Goal: Transaction & Acquisition: Download file/media

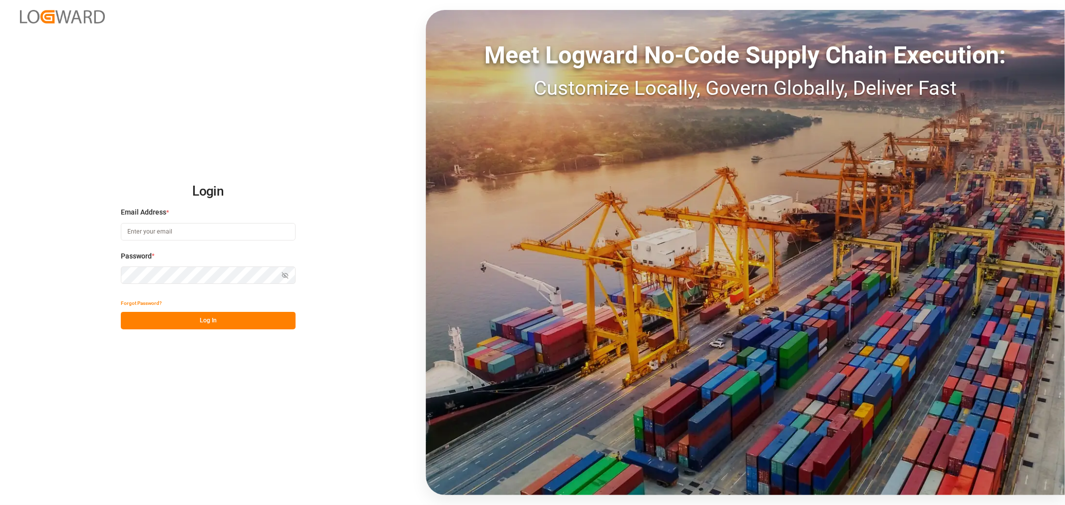
type input "shyamala.mantha@jamindustries.com"
click at [150, 326] on button "Log In" at bounding box center [208, 320] width 175 height 17
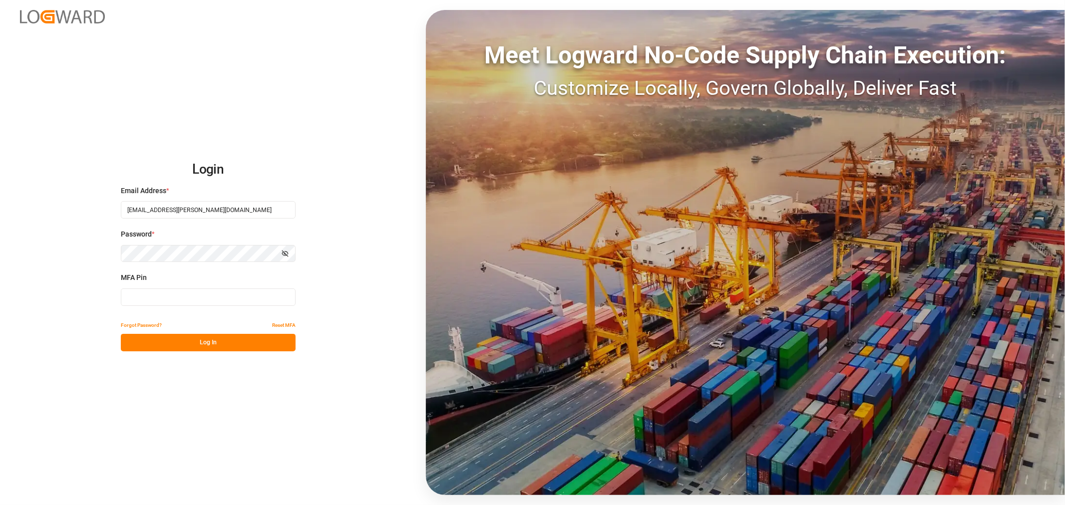
click at [159, 293] on input at bounding box center [208, 297] width 175 height 17
type input "396008"
click at [135, 344] on button "Log In" at bounding box center [208, 342] width 175 height 17
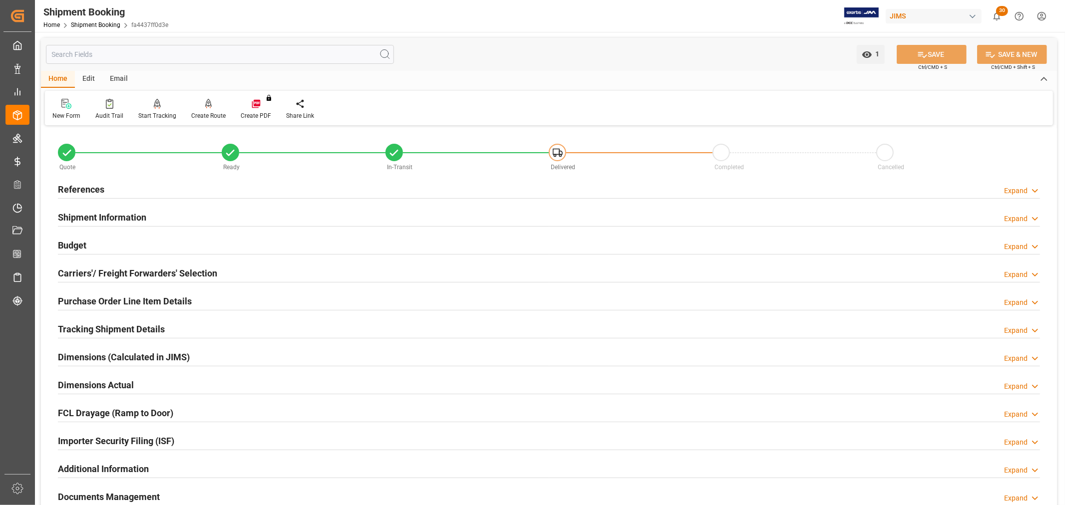
click at [71, 186] on h2 "References" at bounding box center [81, 189] width 46 height 13
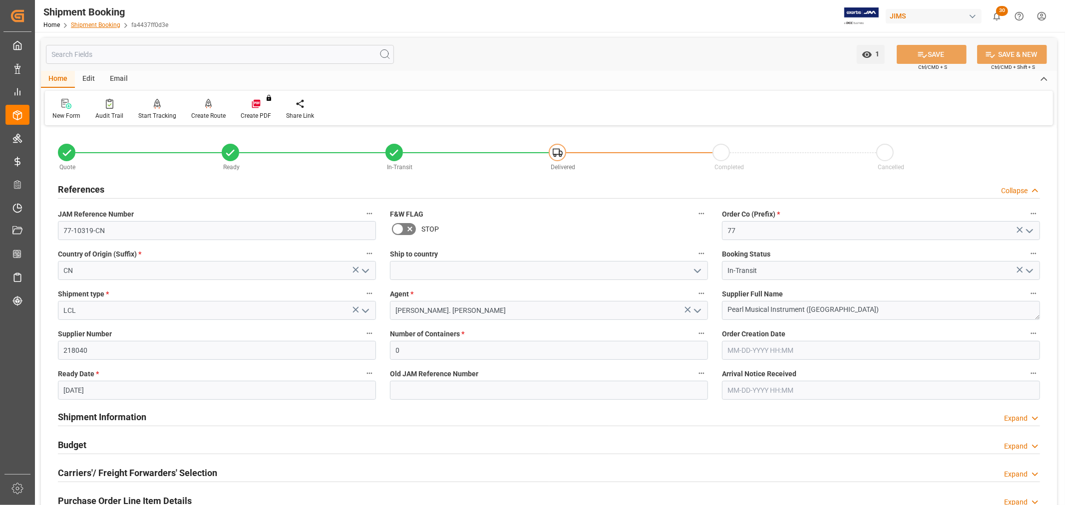
click at [96, 22] on link "Shipment Booking" at bounding box center [95, 24] width 49 height 7
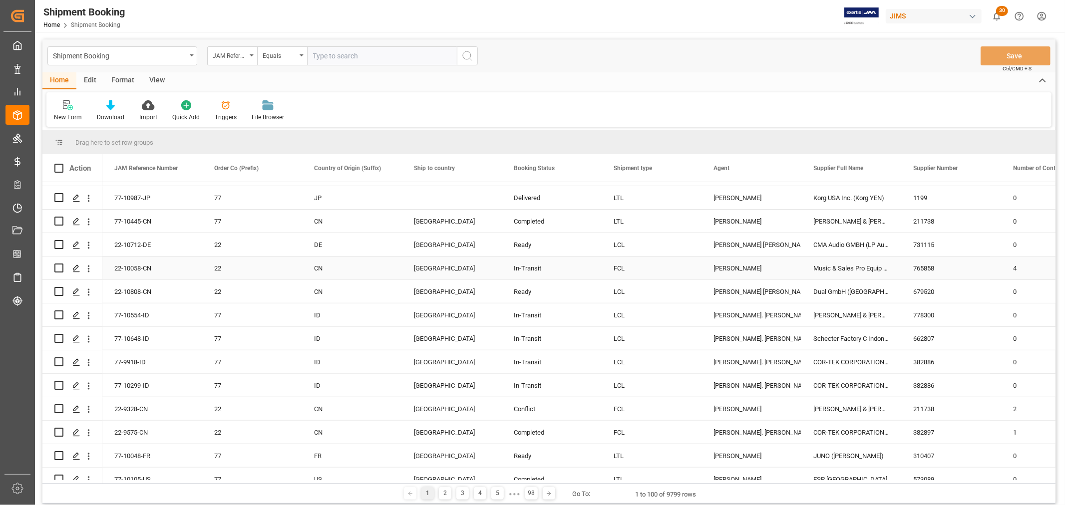
scroll to position [388, 0]
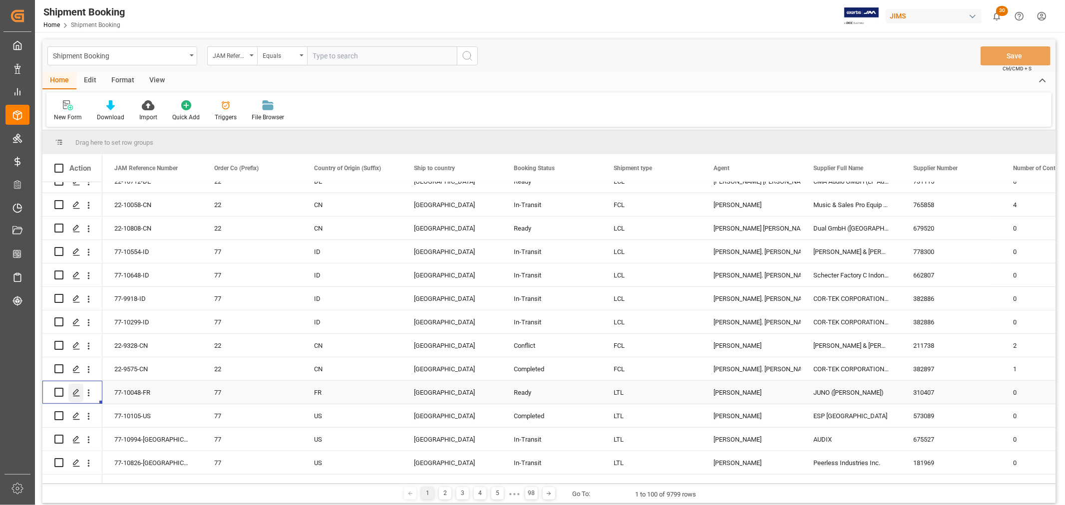
click at [73, 389] on icon "Press SPACE to select this row." at bounding box center [76, 393] width 8 height 8
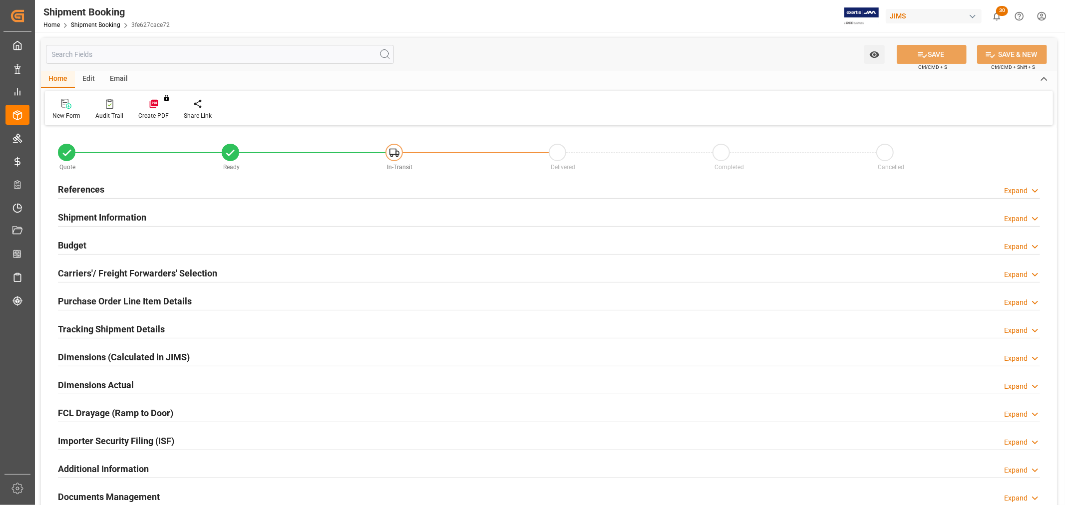
type input "7.1676"
type input "3099.9954"
type input "55225.9341"
click at [76, 242] on h2 "Budget" at bounding box center [72, 245] width 28 height 13
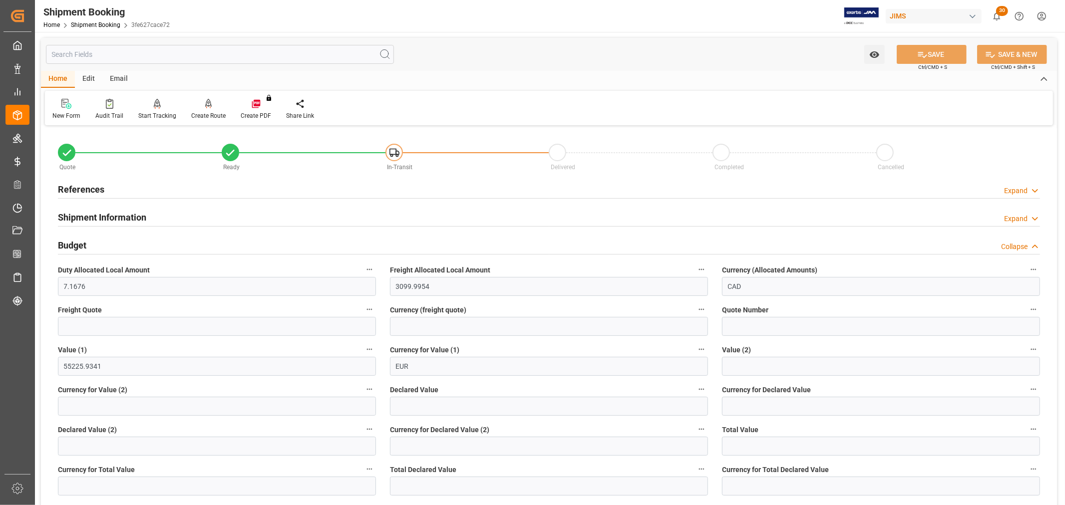
click at [100, 182] on div "References" at bounding box center [81, 188] width 46 height 19
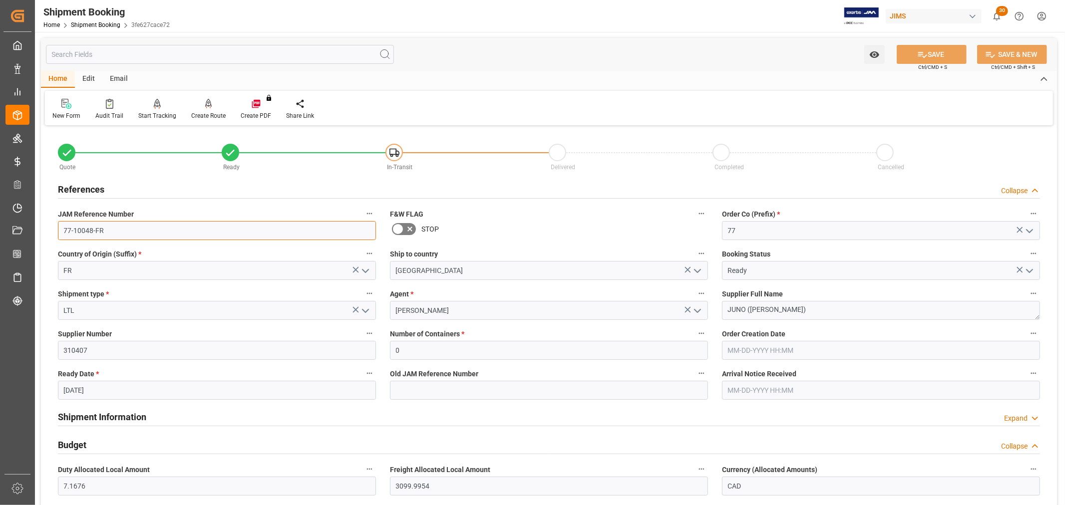
drag, startPoint x: 119, startPoint y: 230, endPoint x: 57, endPoint y: 229, distance: 61.9
click at [57, 229] on div "JAM Reference Number 77-10048-FR" at bounding box center [217, 224] width 332 height 40
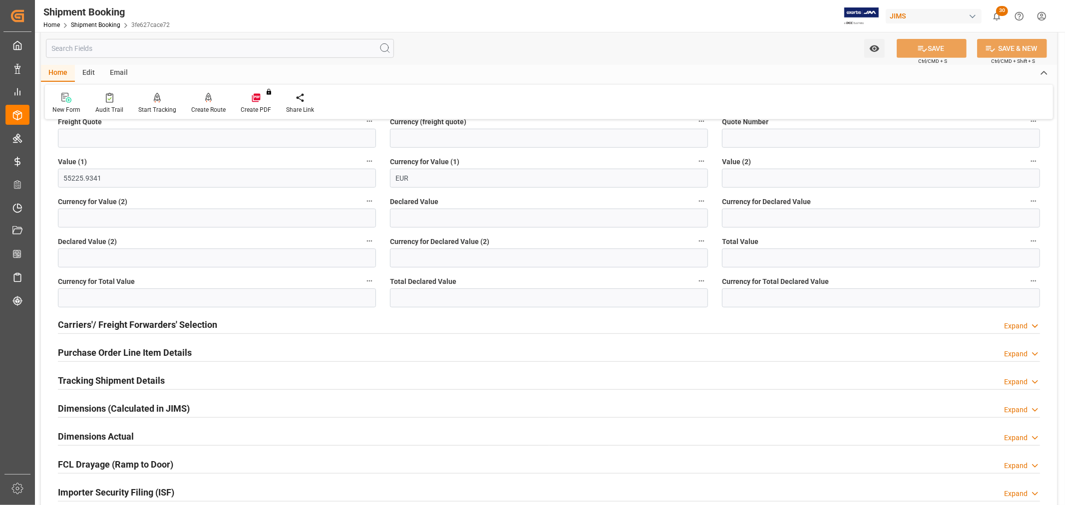
scroll to position [443, 0]
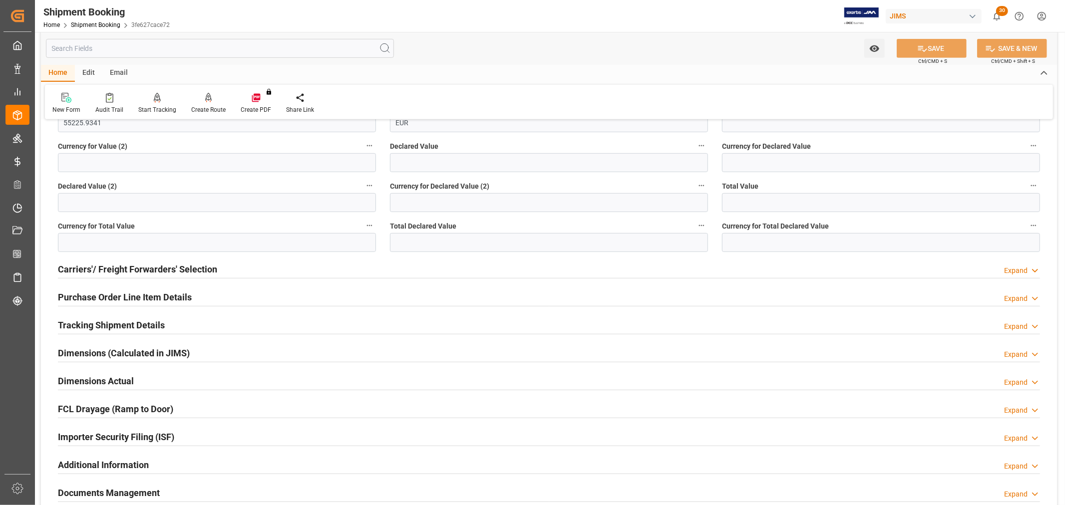
click at [125, 326] on h2 "Tracking Shipment Details" at bounding box center [111, 325] width 107 height 13
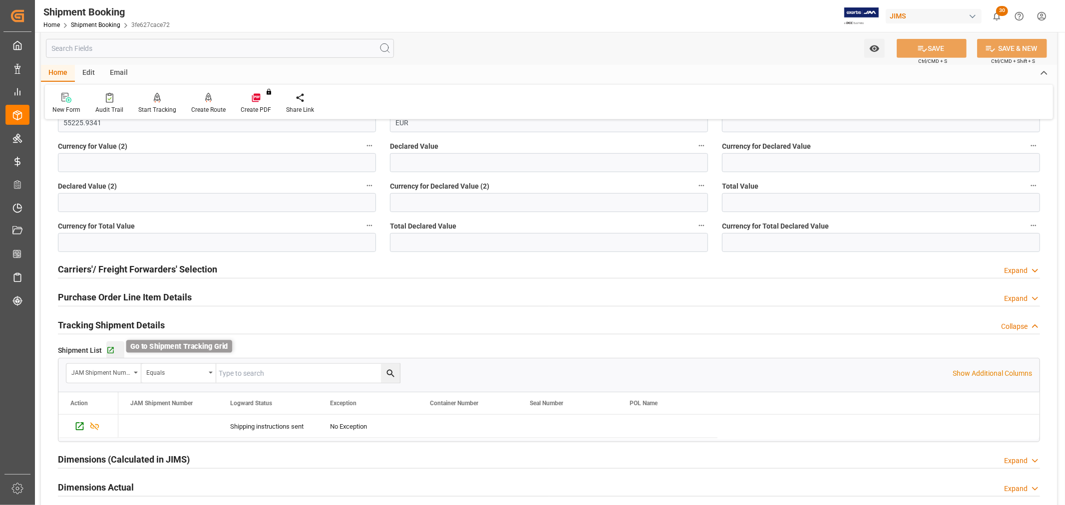
click at [107, 348] on icon "button" at bounding box center [110, 351] width 6 height 6
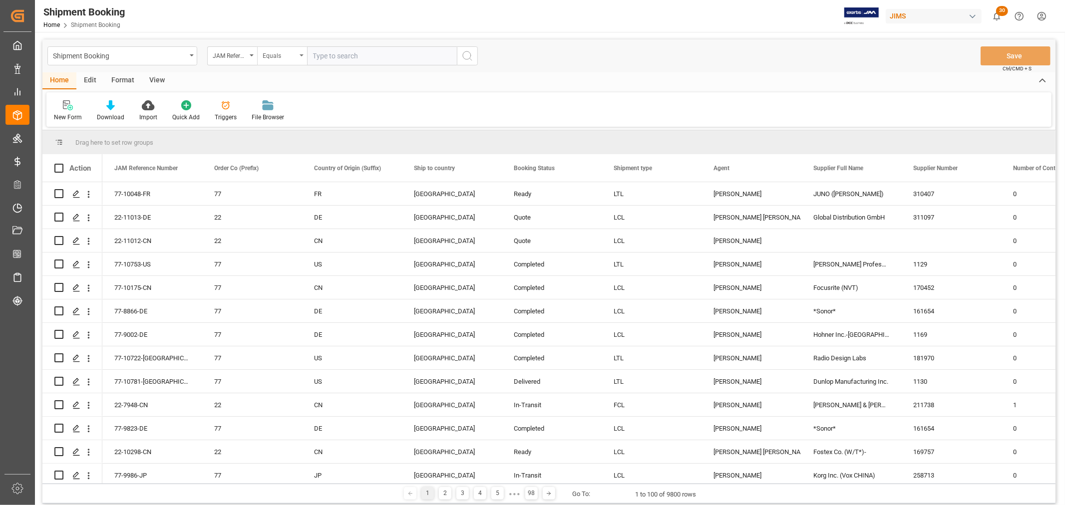
click at [298, 58] on div "Equals" at bounding box center [282, 55] width 50 height 19
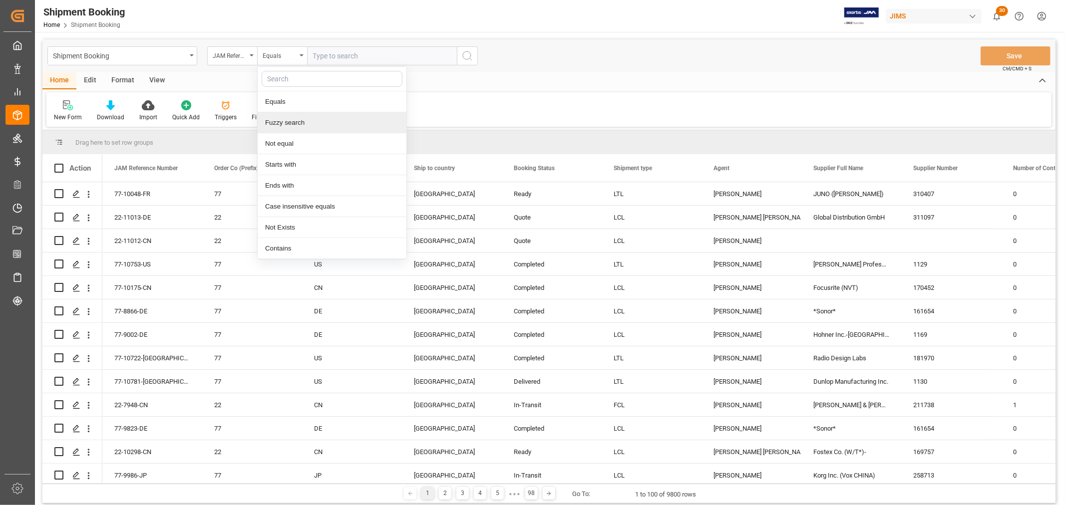
click at [305, 130] on div "Fuzzy search" at bounding box center [332, 122] width 149 height 21
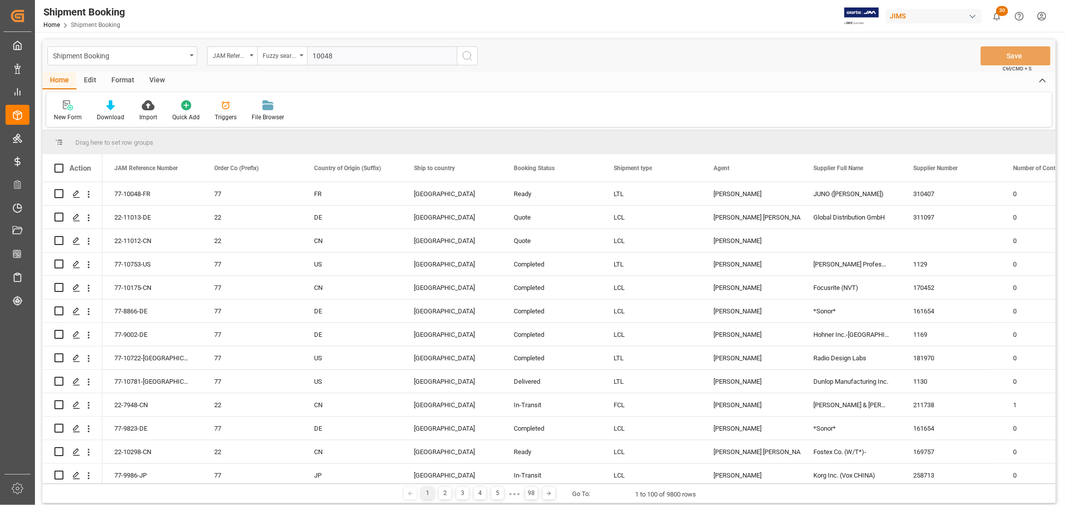
type input "10048"
click at [470, 55] on icon "search button" at bounding box center [467, 56] width 12 height 12
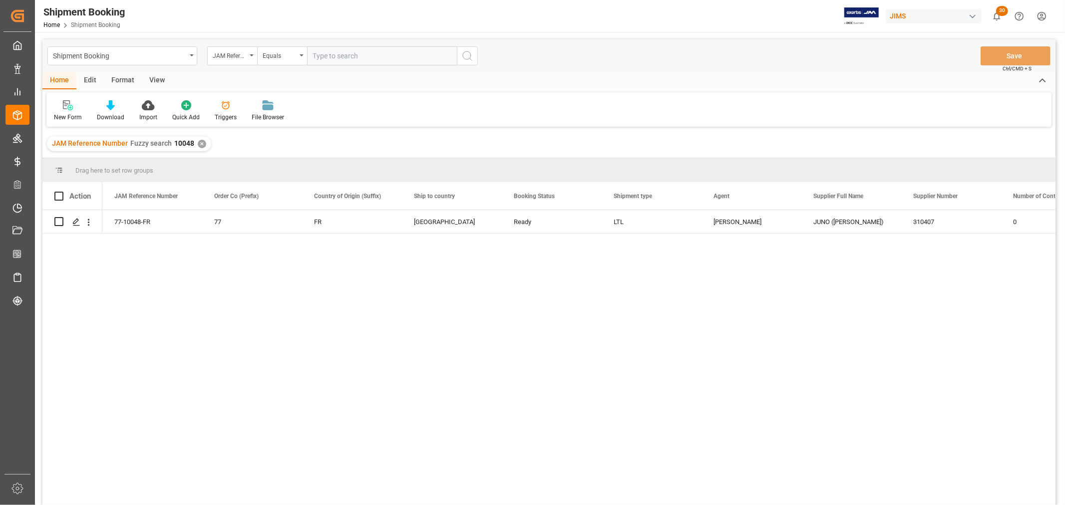
click at [165, 75] on div "View" at bounding box center [157, 80] width 30 height 17
click at [62, 116] on div "Default" at bounding box center [63, 117] width 19 height 9
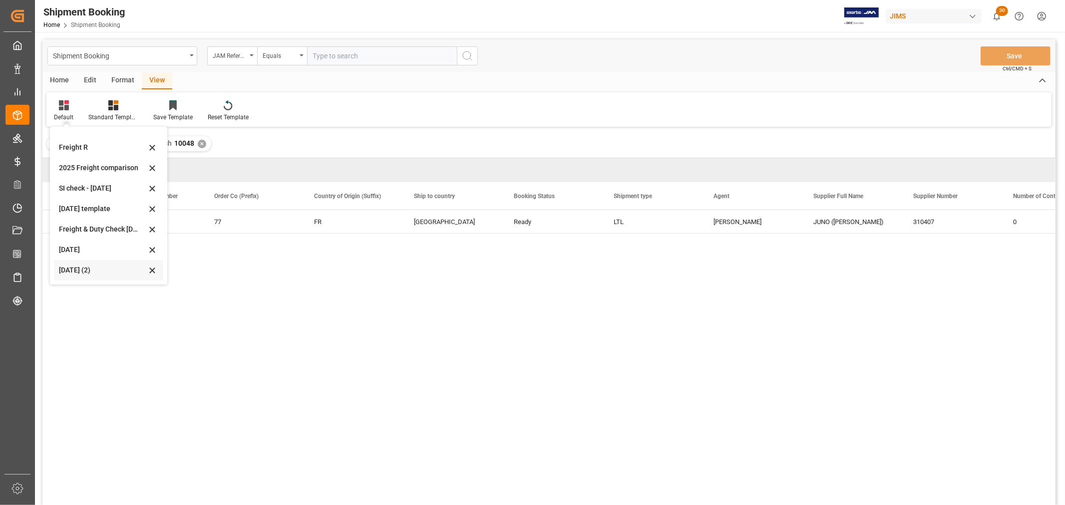
scroll to position [55, 0]
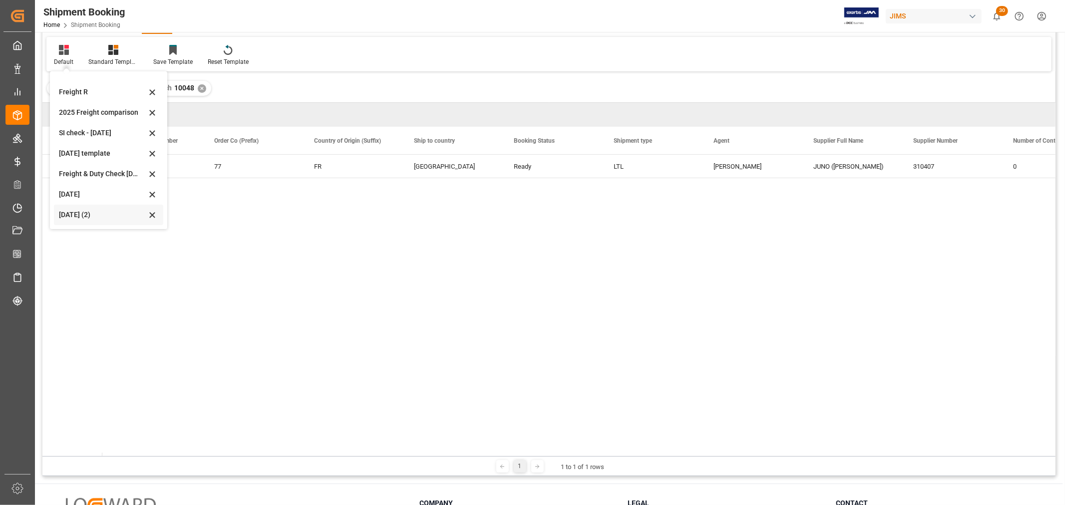
click at [70, 215] on div "Aug 2025 (2)" at bounding box center [102, 215] width 87 height 10
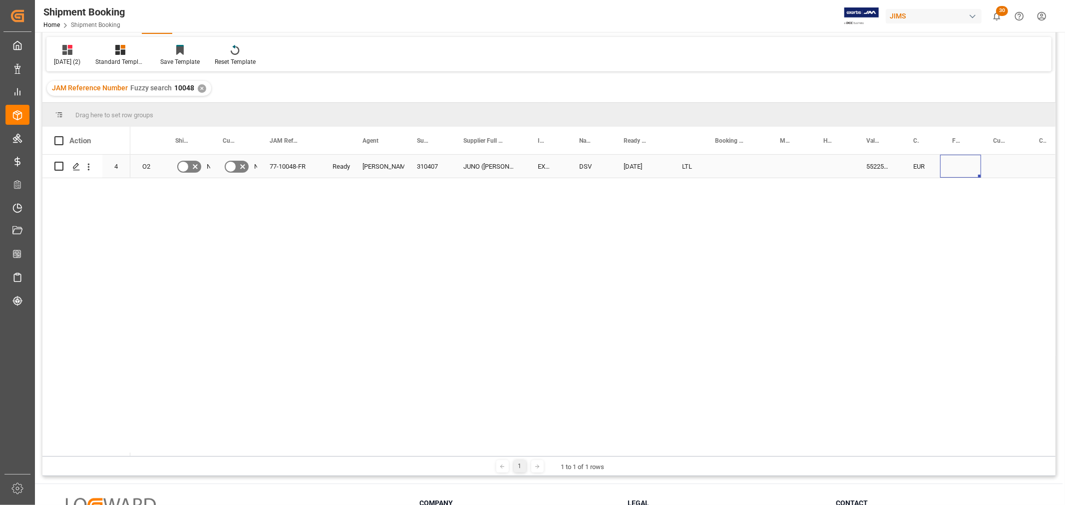
click at [952, 161] on div "Press SPACE to select this row." at bounding box center [960, 166] width 41 height 23
click at [959, 166] on input "Press SPACE to select this row." at bounding box center [960, 172] width 25 height 19
type input "1343.18"
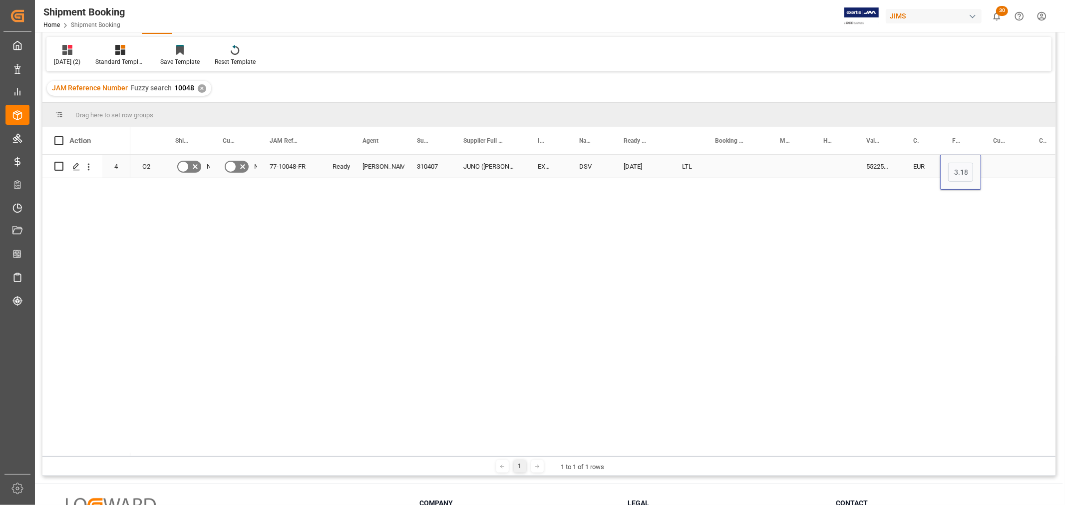
click at [1010, 168] on div "Press SPACE to select this row." at bounding box center [1004, 166] width 46 height 23
click at [1006, 161] on div "Press SPACE to select this row." at bounding box center [1004, 166] width 46 height 23
click at [1009, 170] on input "Press SPACE to select this row." at bounding box center [1004, 172] width 30 height 19
type input "USD"
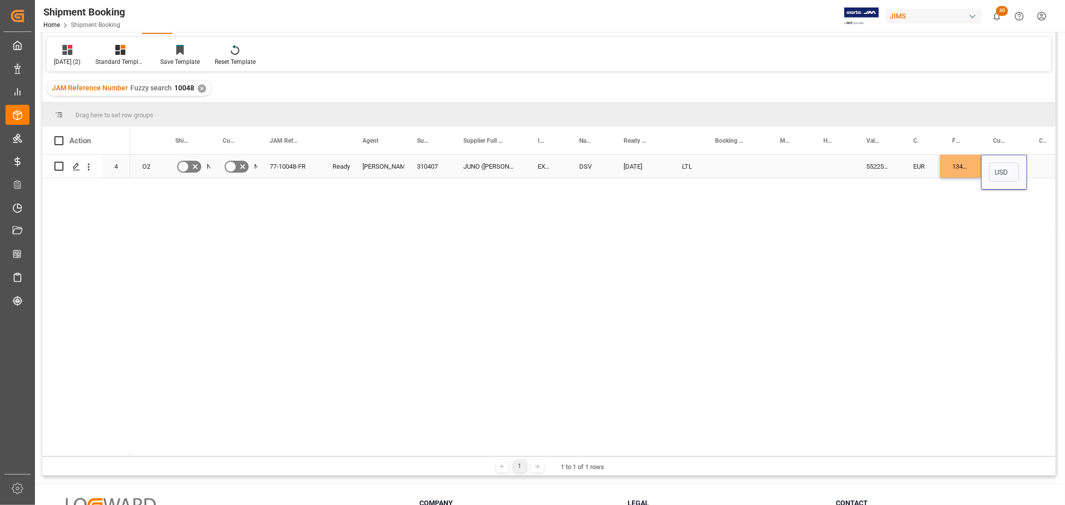
click at [825, 163] on div "Press SPACE to select this row." at bounding box center [832, 166] width 43 height 23
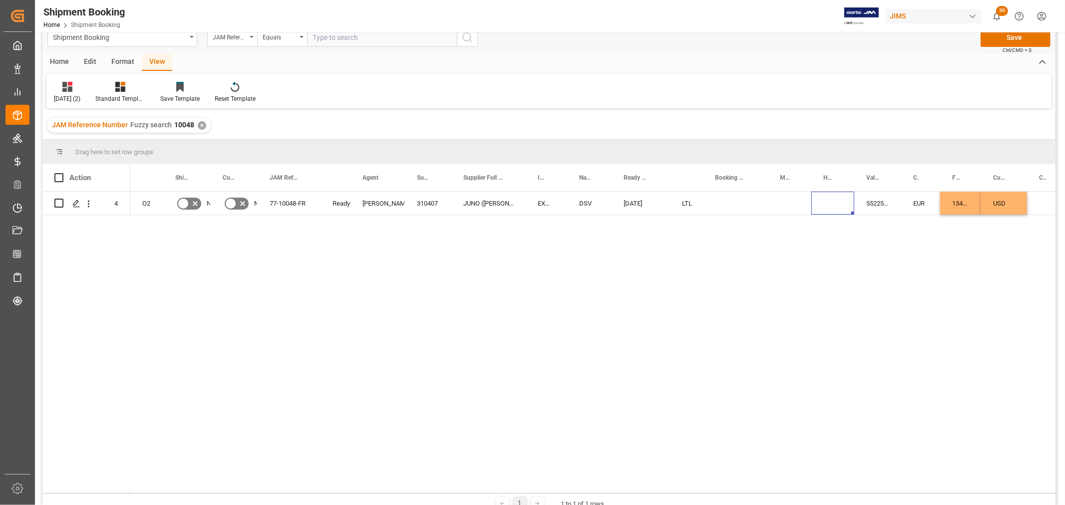
scroll to position [0, 0]
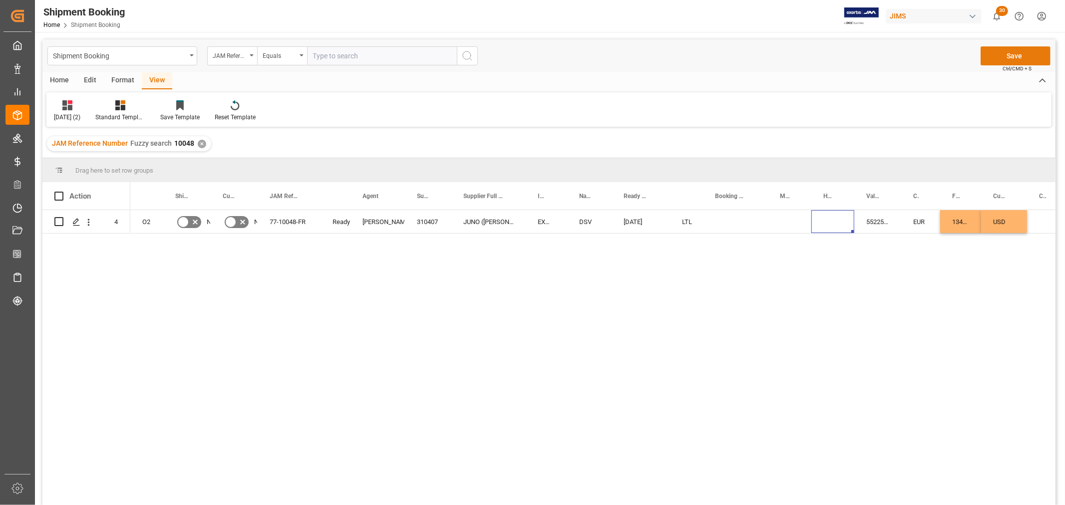
click at [1028, 57] on button "Save" at bounding box center [1016, 55] width 70 height 19
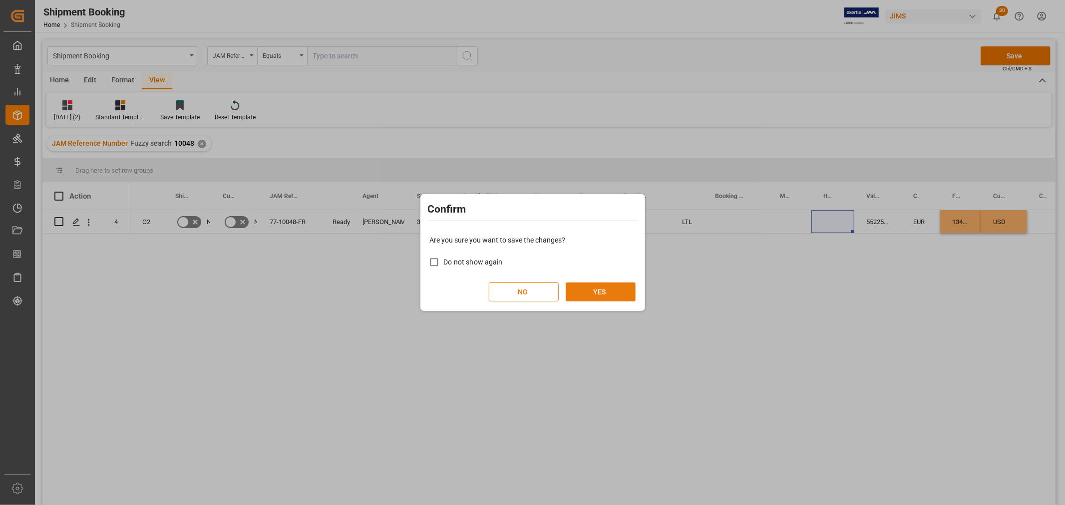
click at [603, 290] on button "YES" at bounding box center [601, 292] width 70 height 19
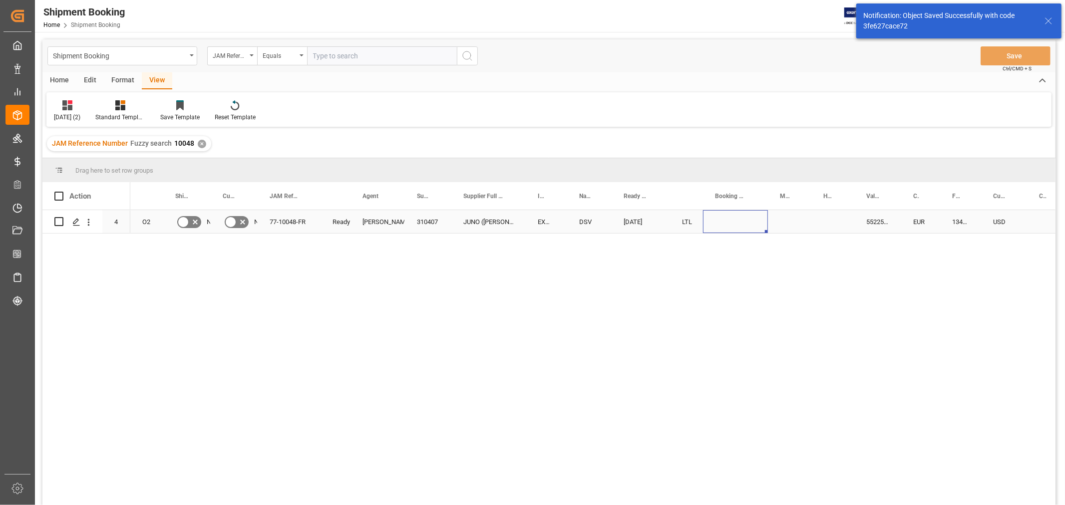
click at [726, 226] on div "Press SPACE to select this row." at bounding box center [735, 221] width 65 height 23
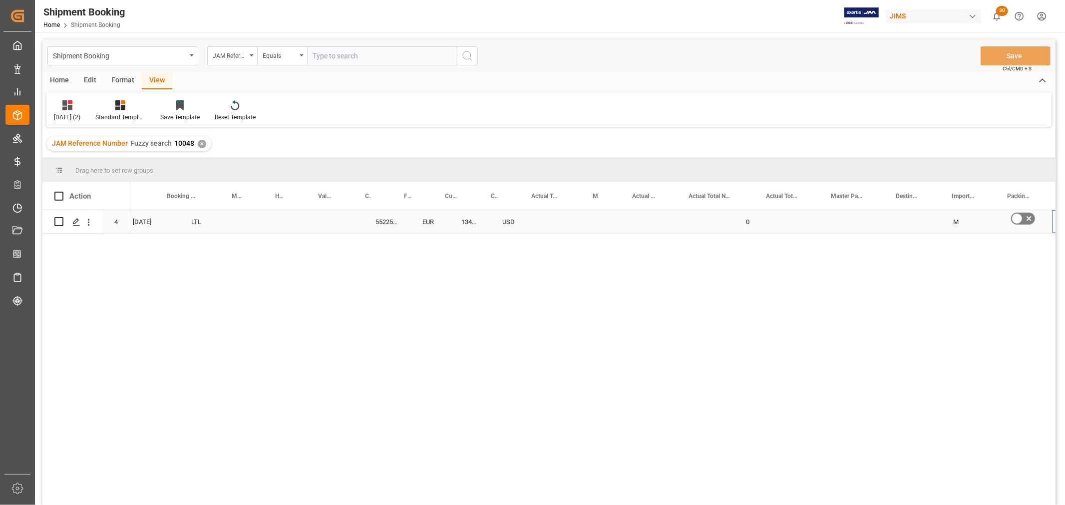
scroll to position [0, 548]
click at [532, 219] on div "Press SPACE to select this row." at bounding box center [550, 221] width 61 height 23
click at [540, 223] on input "Press SPACE to select this row." at bounding box center [550, 227] width 45 height 19
type input "240.5"
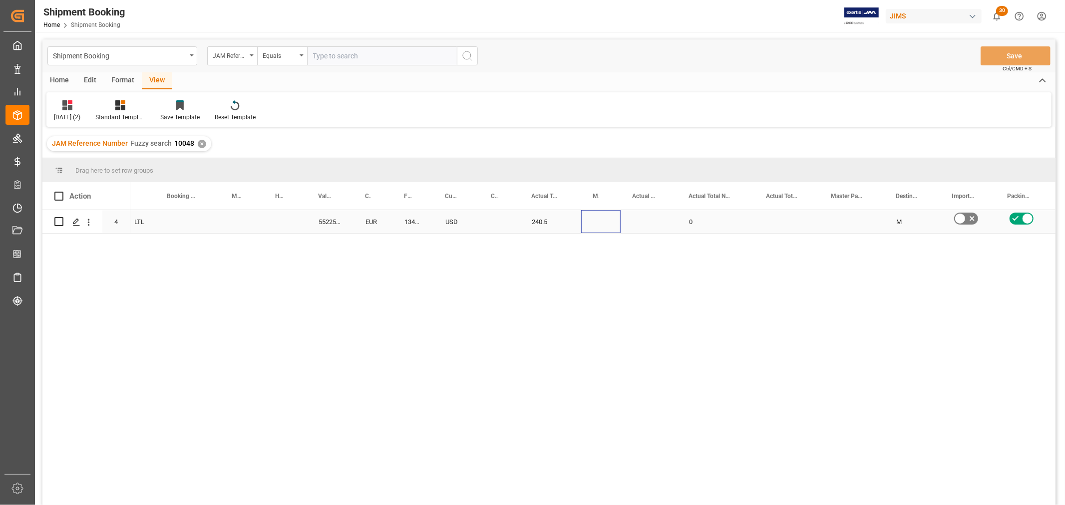
click at [606, 223] on div "Press SPACE to select this row." at bounding box center [600, 221] width 39 height 23
click at [603, 228] on polyline "open menu" at bounding box center [602, 228] width 6 height 3
click at [596, 255] on div "KG" at bounding box center [601, 256] width 22 height 35
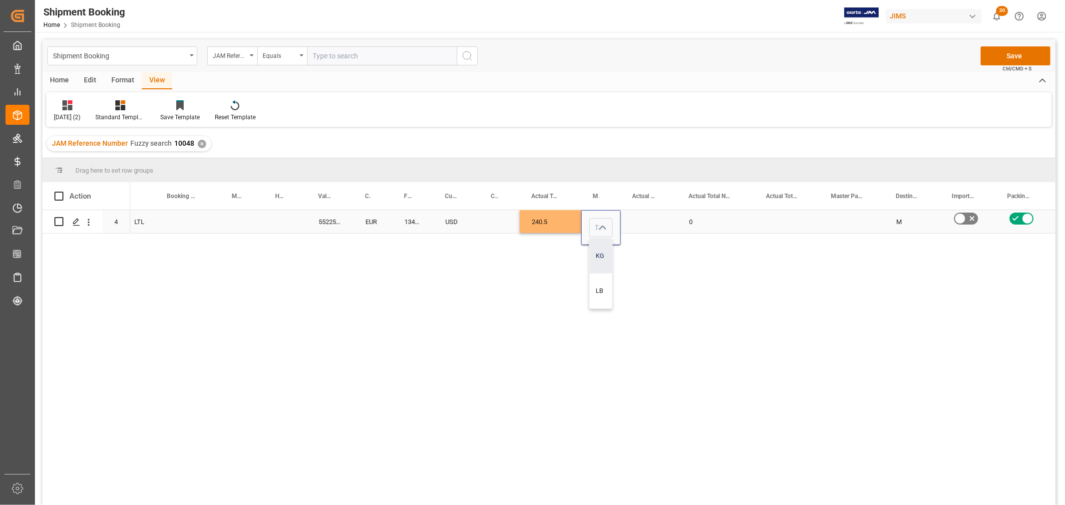
type input "KG"
click at [694, 322] on div "DSV 09-15-2025 LTL 55225.9341 EUR 1343.18 USD 240.5 KG 0 M No No" at bounding box center [592, 361] width 925 height 302
click at [643, 213] on div "Press SPACE to select this row." at bounding box center [649, 221] width 56 height 23
click at [1027, 50] on button "Save" at bounding box center [1016, 55] width 70 height 19
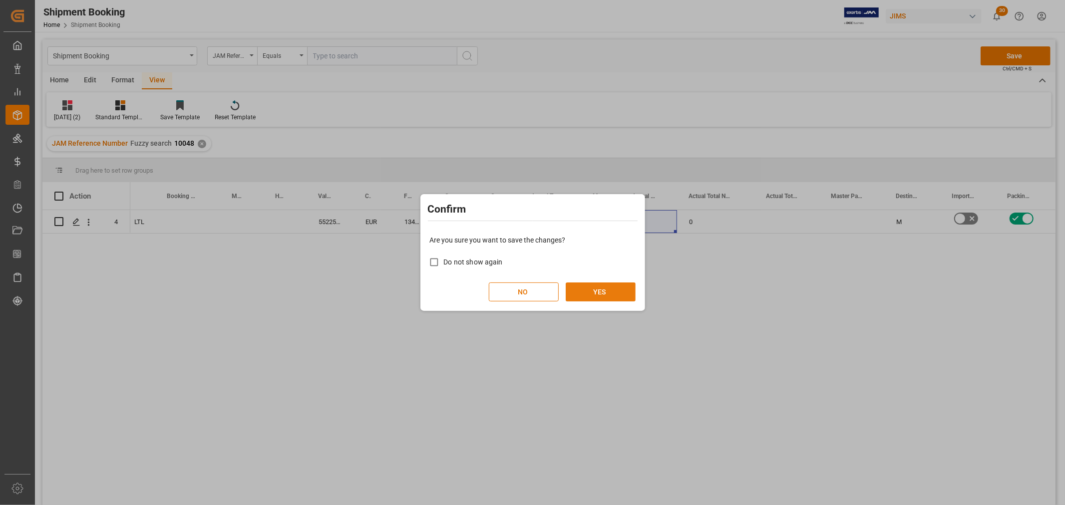
click at [618, 293] on button "YES" at bounding box center [601, 292] width 70 height 19
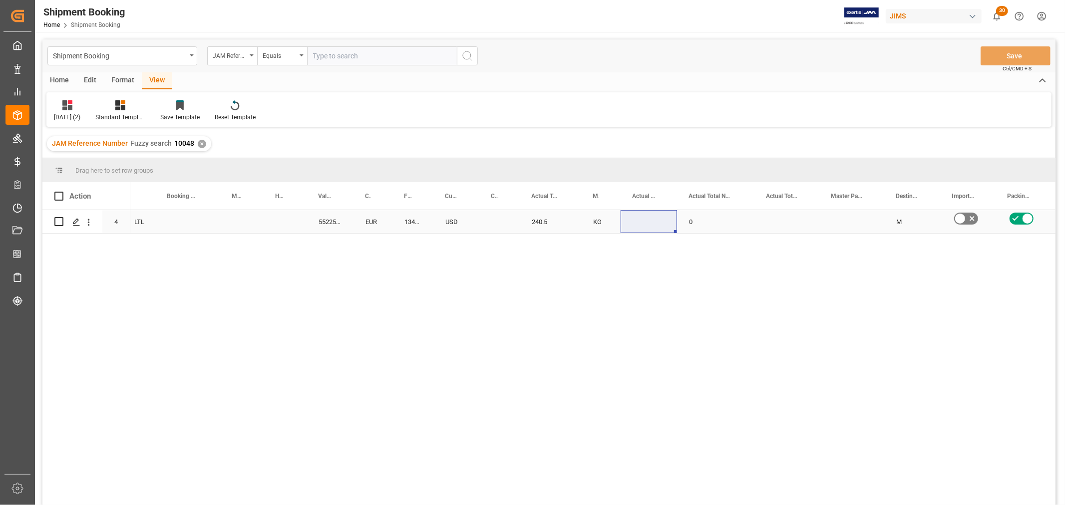
click at [699, 224] on div "0" at bounding box center [715, 221] width 77 height 23
drag, startPoint x: 701, startPoint y: 225, endPoint x: 680, endPoint y: 230, distance: 21.6
click at [680, 230] on div "0" at bounding box center [715, 227] width 77 height 35
type input "3"
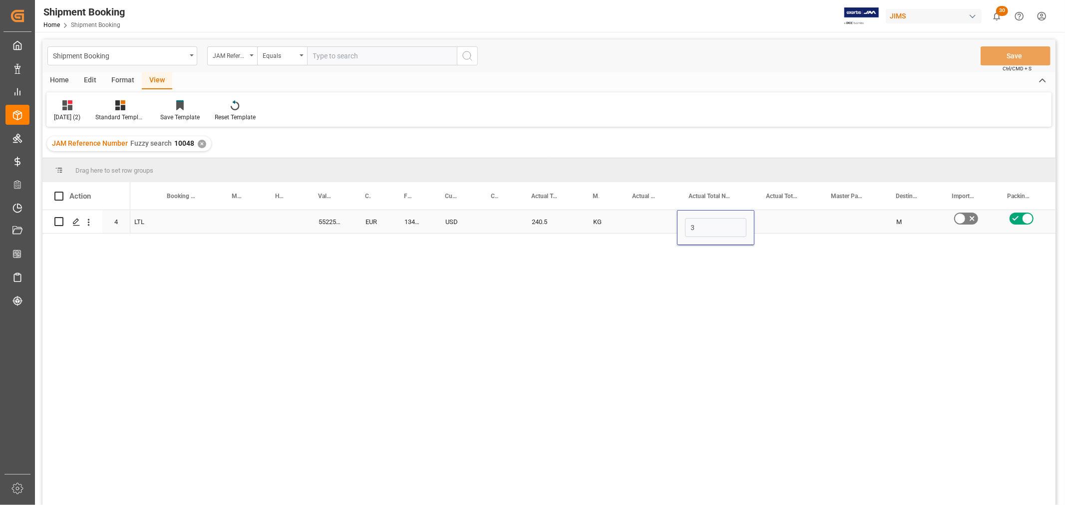
click at [631, 223] on div "Press SPACE to select this row." at bounding box center [649, 221] width 56 height 23
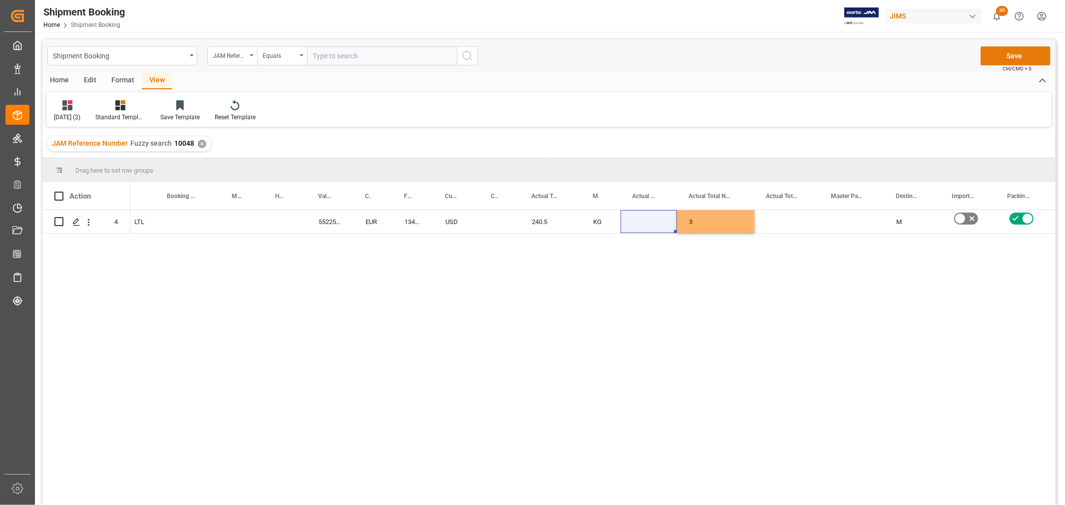
click at [1007, 60] on button "Save" at bounding box center [1016, 55] width 70 height 19
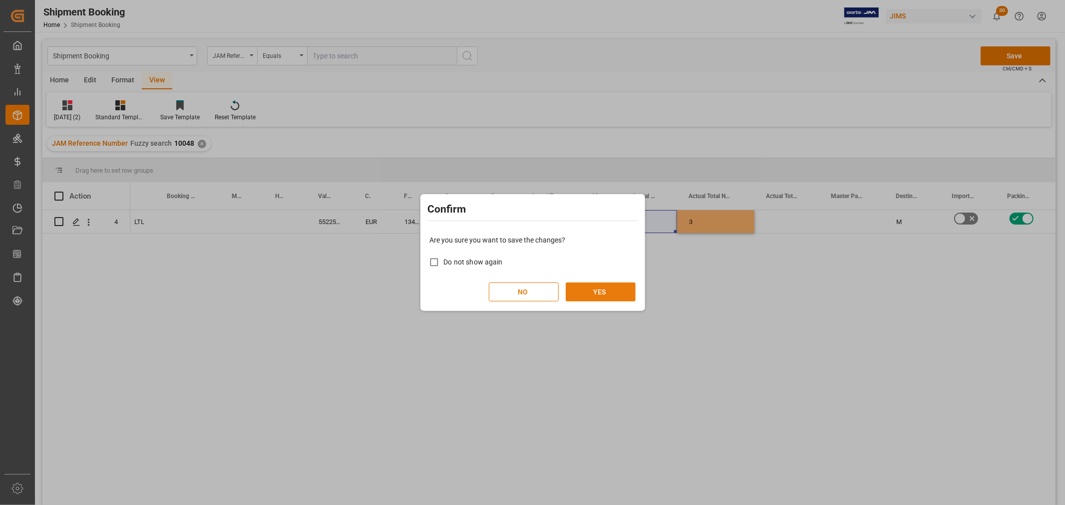
click at [603, 294] on button "YES" at bounding box center [601, 292] width 70 height 19
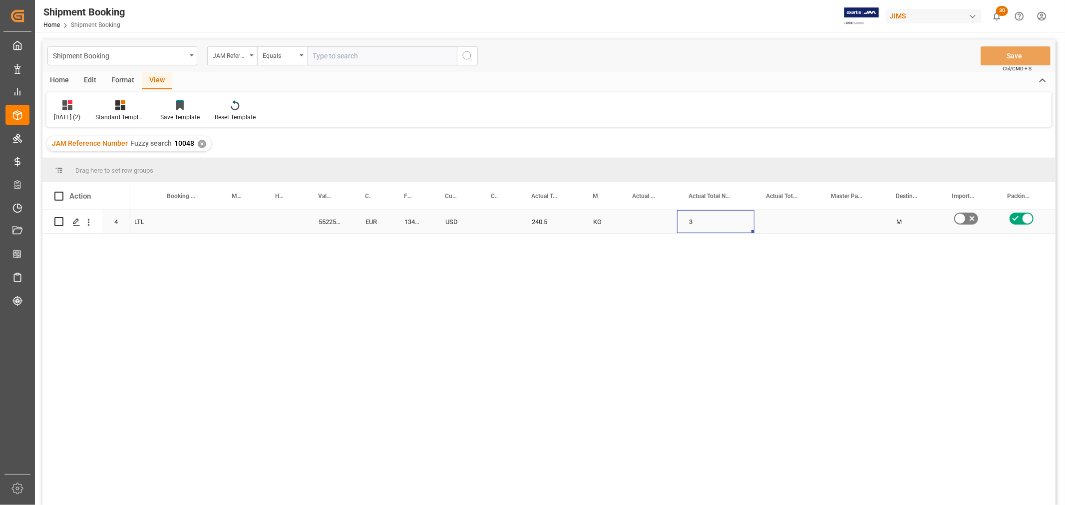
click at [702, 220] on div "3" at bounding box center [715, 221] width 77 height 23
drag, startPoint x: 698, startPoint y: 228, endPoint x: 682, endPoint y: 230, distance: 16.2
click at [682, 230] on div "3" at bounding box center [715, 227] width 77 height 35
type input "3"
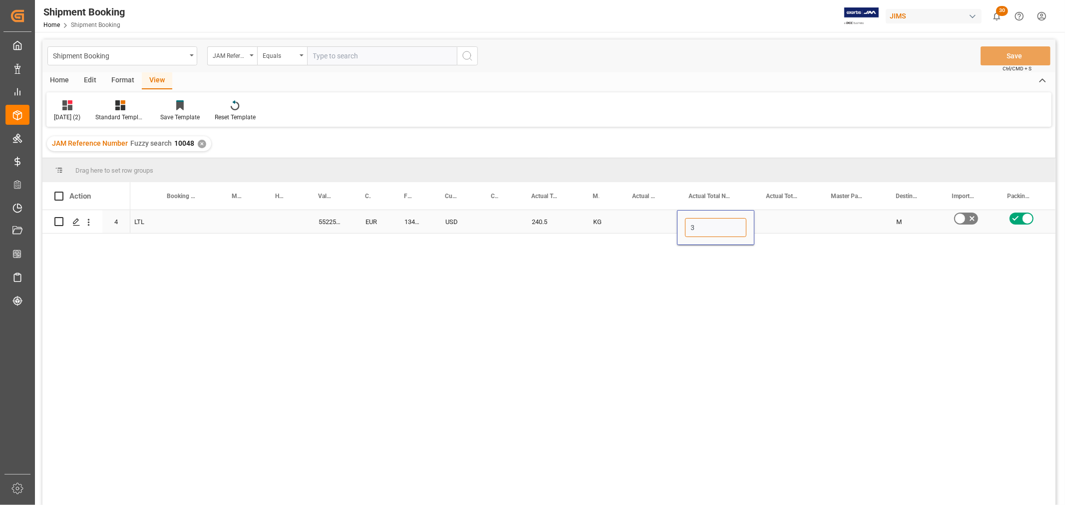
type input "0"
click at [637, 222] on div "Press SPACE to select this row." at bounding box center [649, 221] width 56 height 23
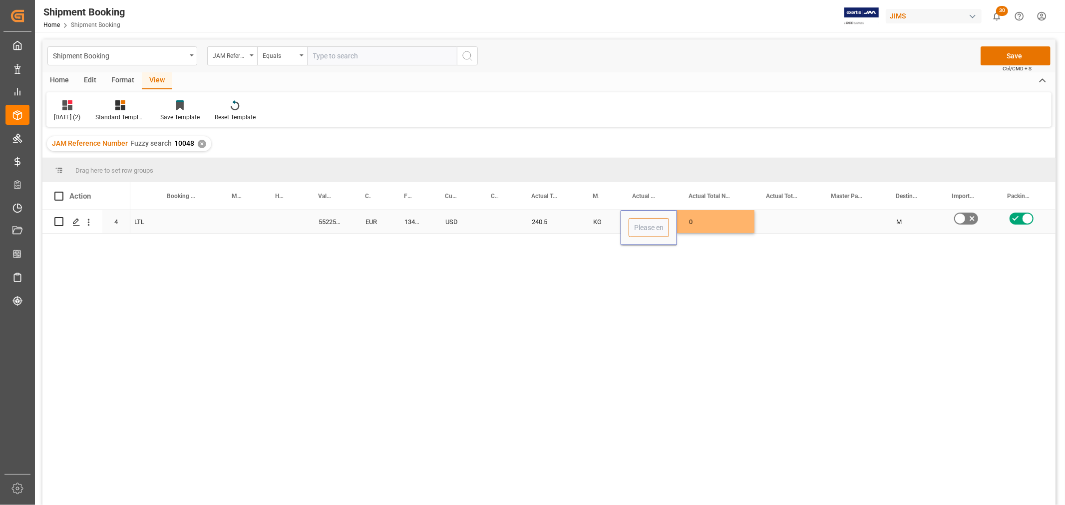
click at [640, 231] on input "Press SPACE to select this row." at bounding box center [649, 227] width 40 height 19
type input "3"
click at [815, 219] on div "Press SPACE to select this row." at bounding box center [786, 221] width 65 height 23
click at [999, 55] on button "Save" at bounding box center [1016, 55] width 70 height 19
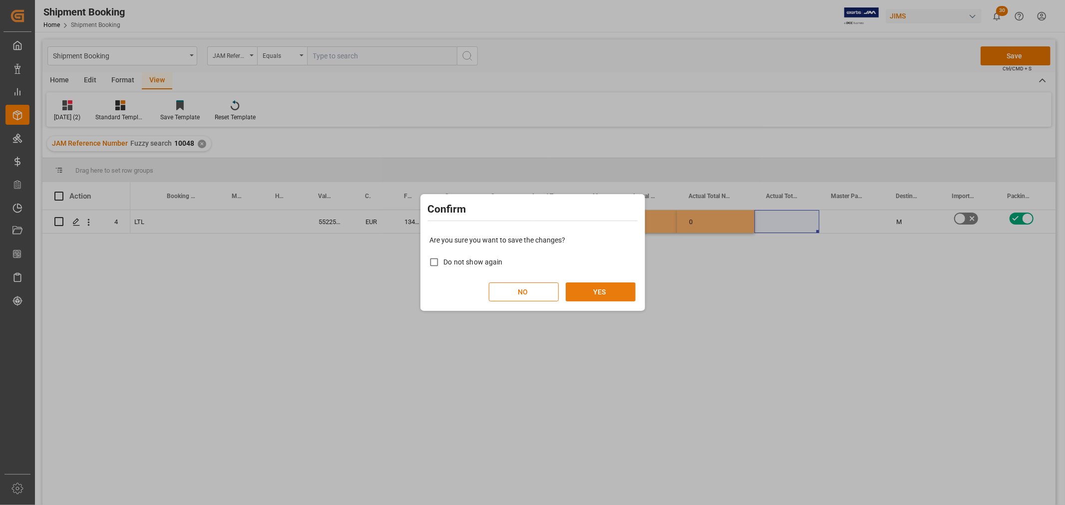
click at [603, 290] on button "YES" at bounding box center [601, 292] width 70 height 19
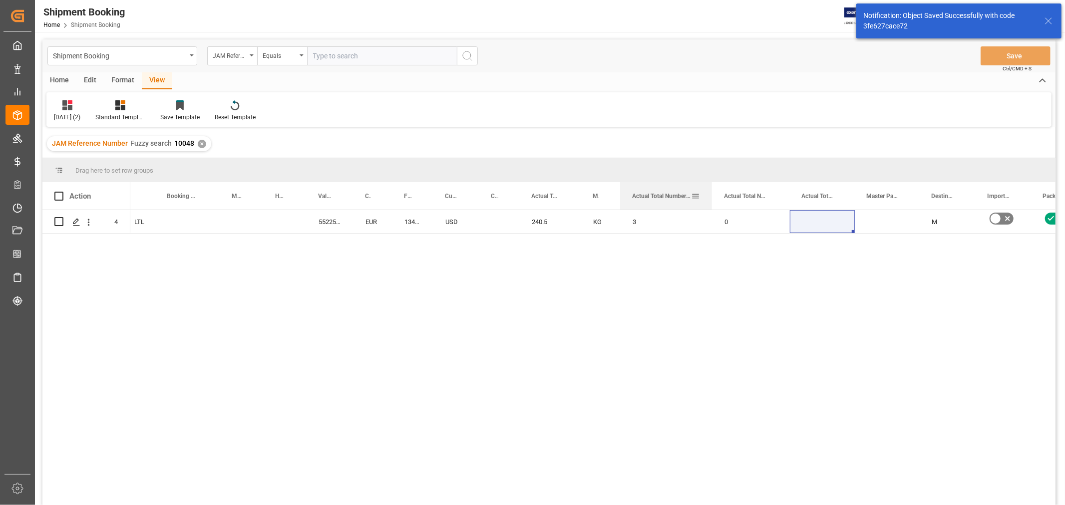
drag, startPoint x: 674, startPoint y: 188, endPoint x: 710, endPoint y: 198, distance: 36.8
click at [710, 198] on div at bounding box center [712, 195] width 4 height 27
click at [665, 285] on div "DSV 09-15-2025 LTL 55225.9341 EUR 1343.18 USD 240.5 KG 3 0 M No" at bounding box center [592, 361] width 925 height 302
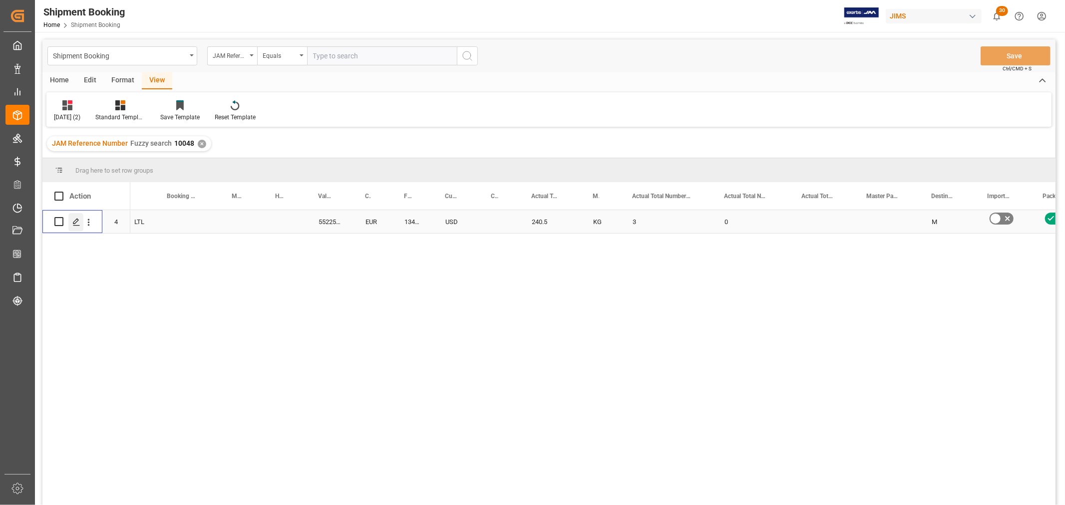
click at [76, 220] on icon "Press SPACE to select this row." at bounding box center [76, 222] width 8 height 8
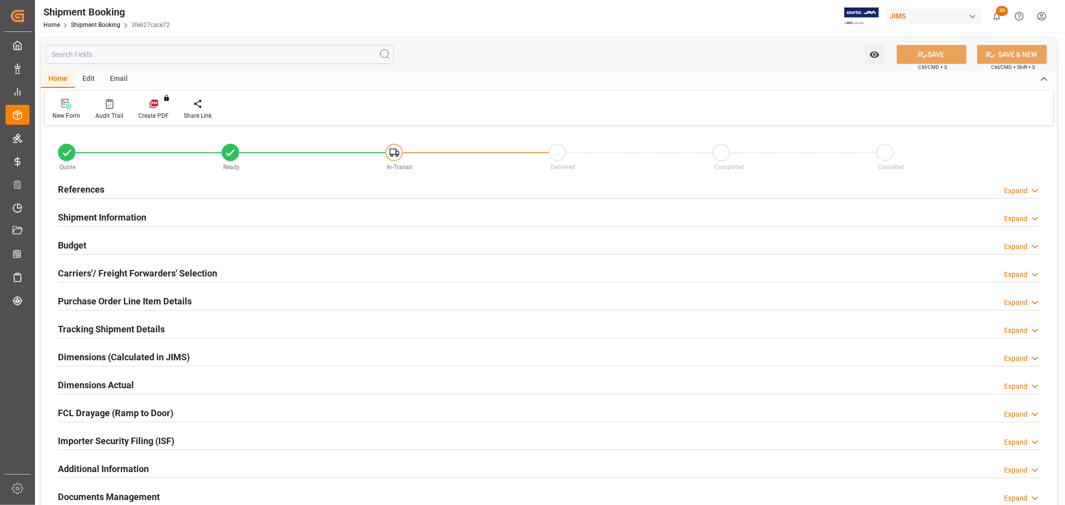
type input "219"
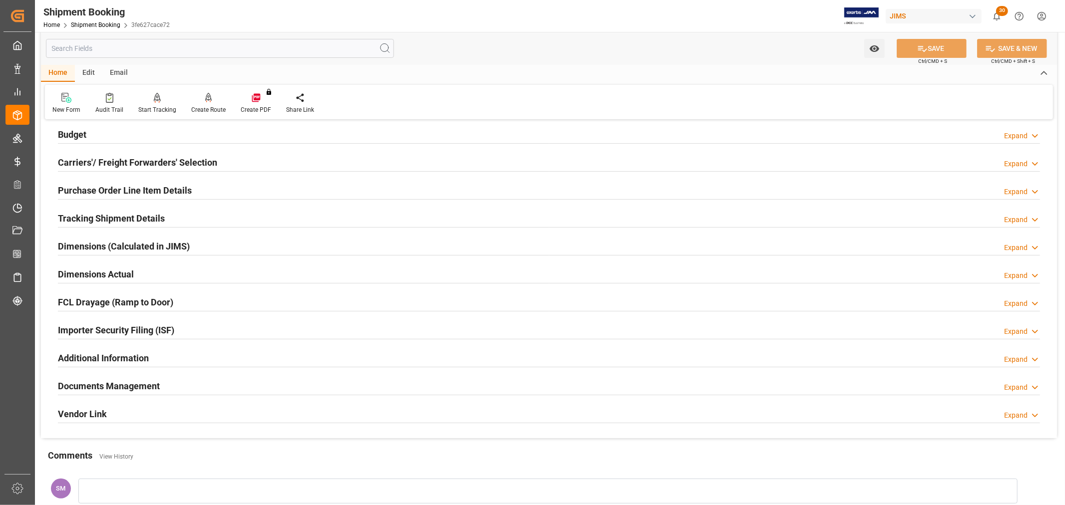
click at [107, 188] on h2 "Purchase Order Line Item Details" at bounding box center [125, 190] width 134 height 13
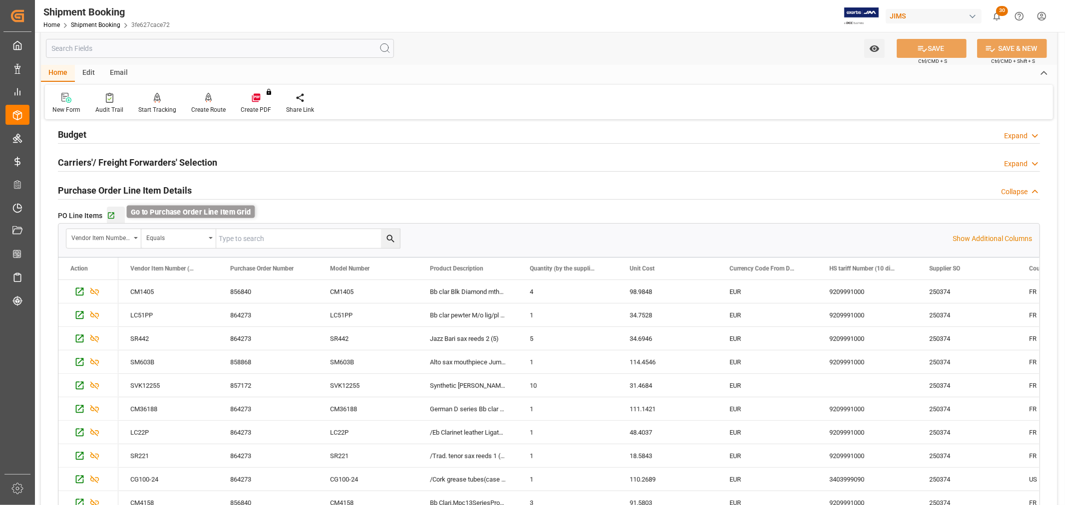
click at [108, 214] on icon "button" at bounding box center [111, 216] width 8 height 8
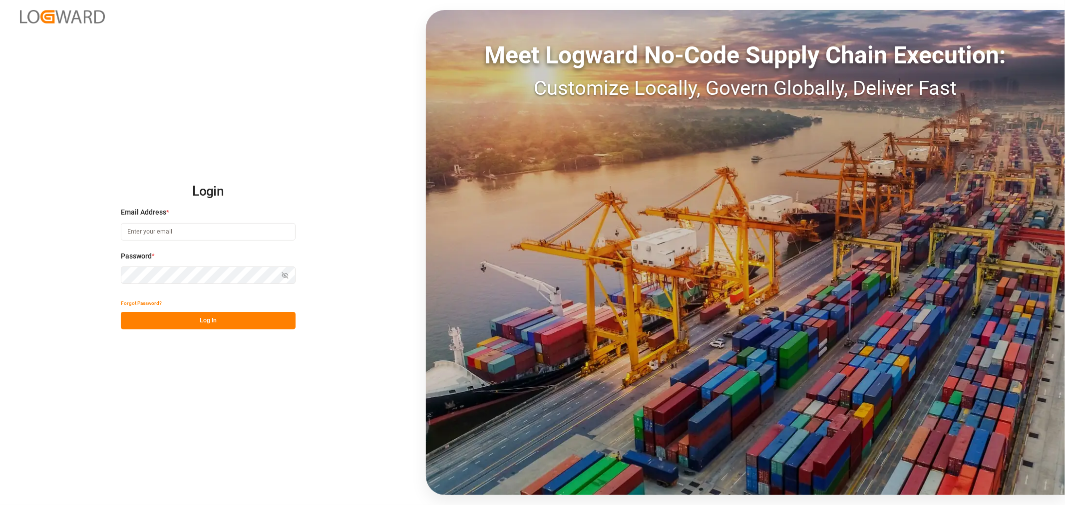
type input "shyamala.mantha@jamindustries.com"
click at [165, 310] on div "Forgot Password?" at bounding box center [208, 303] width 175 height 17
click at [161, 318] on button "Log In" at bounding box center [208, 320] width 175 height 17
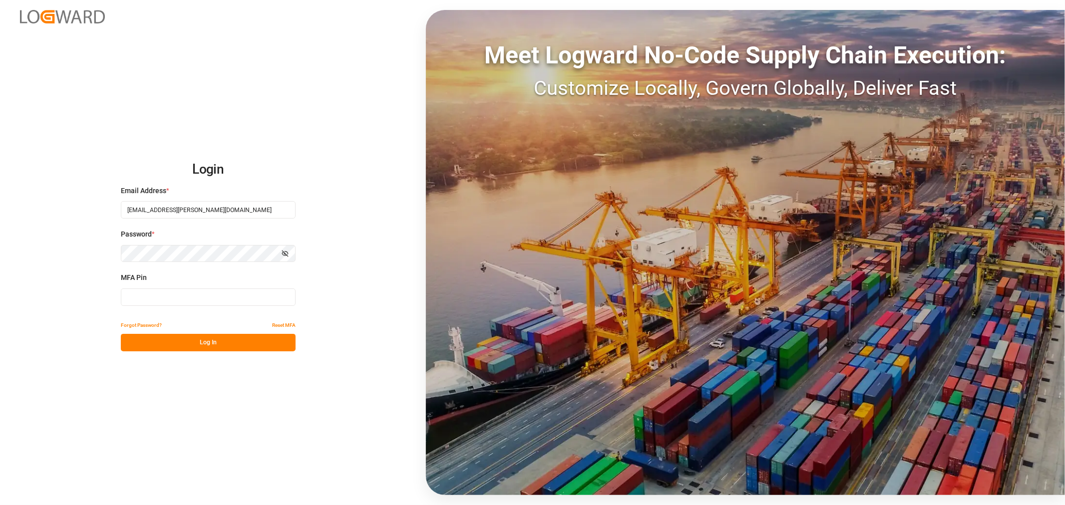
click at [153, 295] on input at bounding box center [208, 297] width 175 height 17
type input "503667"
click at [151, 347] on button "Log In" at bounding box center [208, 342] width 175 height 17
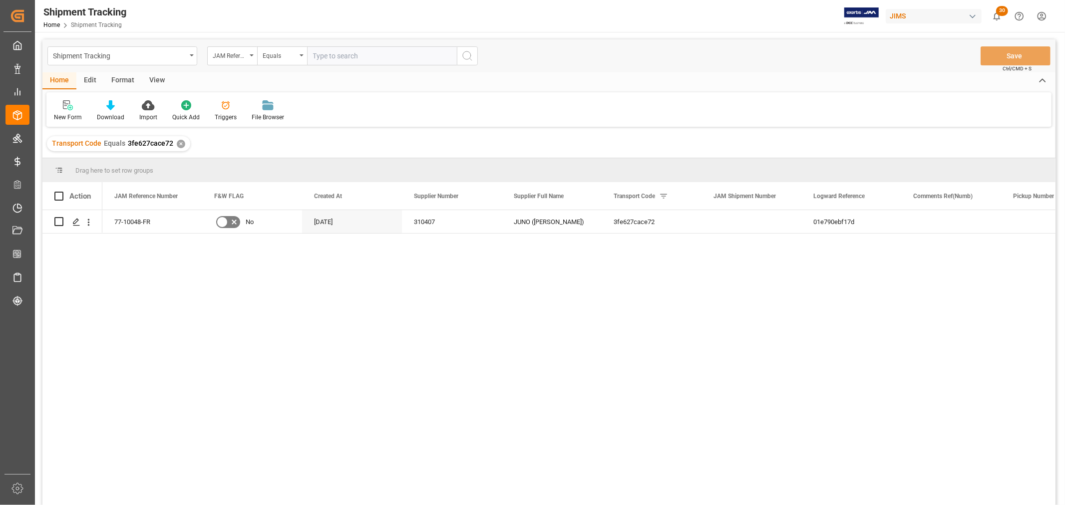
click at [153, 82] on div "View" at bounding box center [157, 80] width 30 height 17
click at [62, 115] on div "Default" at bounding box center [63, 117] width 19 height 9
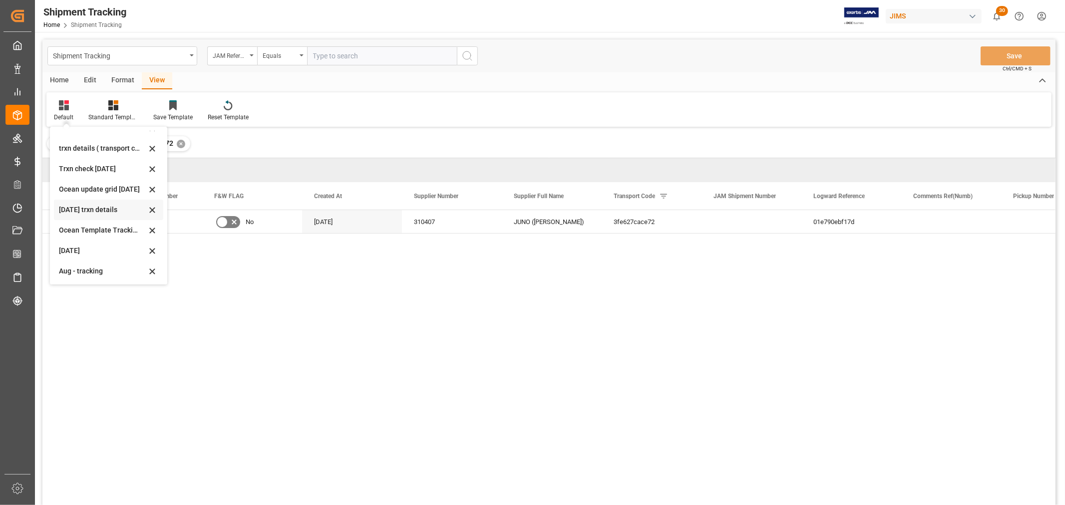
scroll to position [157, 0]
click at [88, 267] on div "tracking GIT template - Rev" at bounding box center [102, 271] width 87 height 10
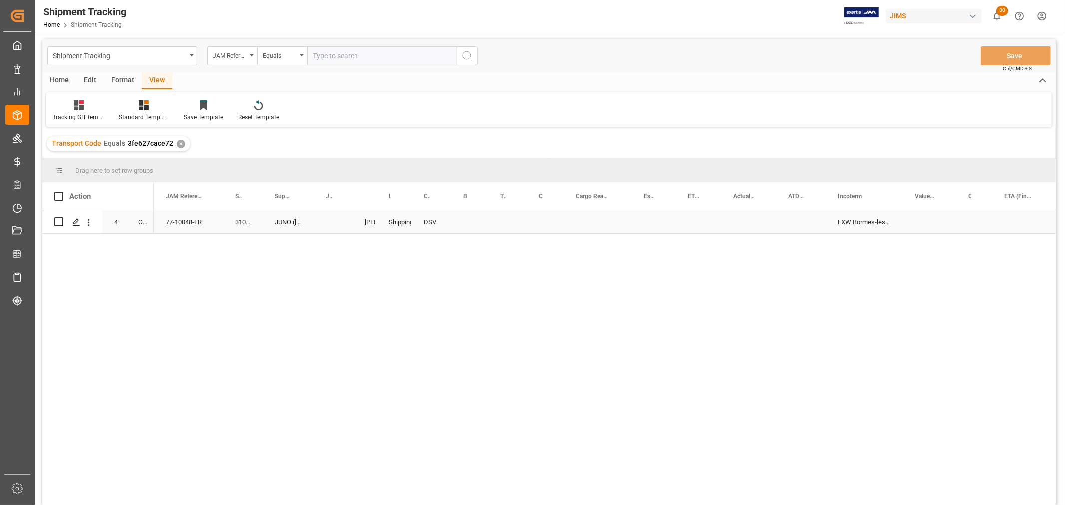
click at [318, 220] on div "Press SPACE to select this row." at bounding box center [333, 221] width 39 height 23
click at [325, 223] on input "Press SPACE to select this row." at bounding box center [333, 227] width 23 height 19
paste input "72981"
type input "72981"
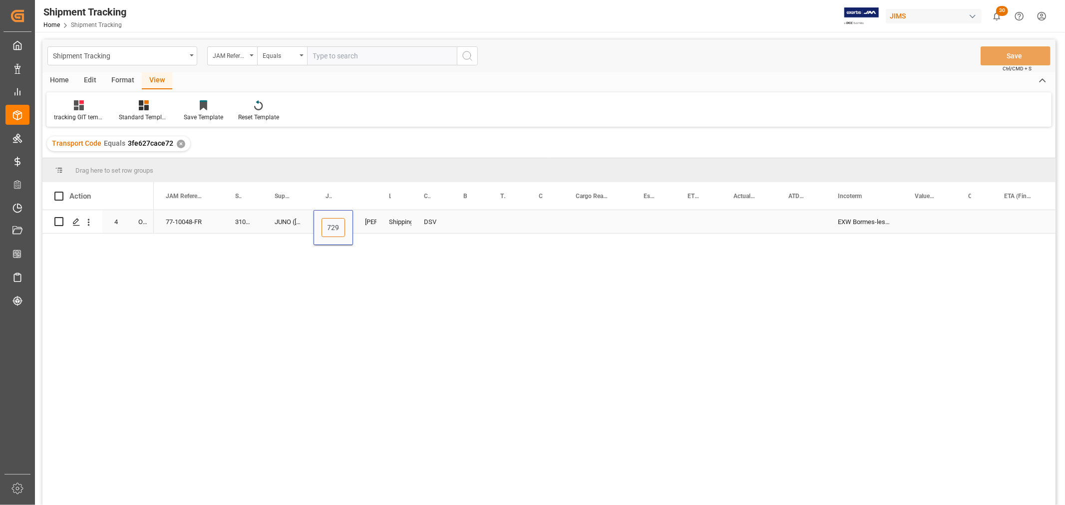
scroll to position [0, 7]
click at [465, 221] on div "Press SPACE to select this row." at bounding box center [469, 221] width 37 height 23
click at [342, 225] on div "72981" at bounding box center [333, 221] width 39 height 23
click at [342, 225] on input "72981" at bounding box center [333, 227] width 23 height 19
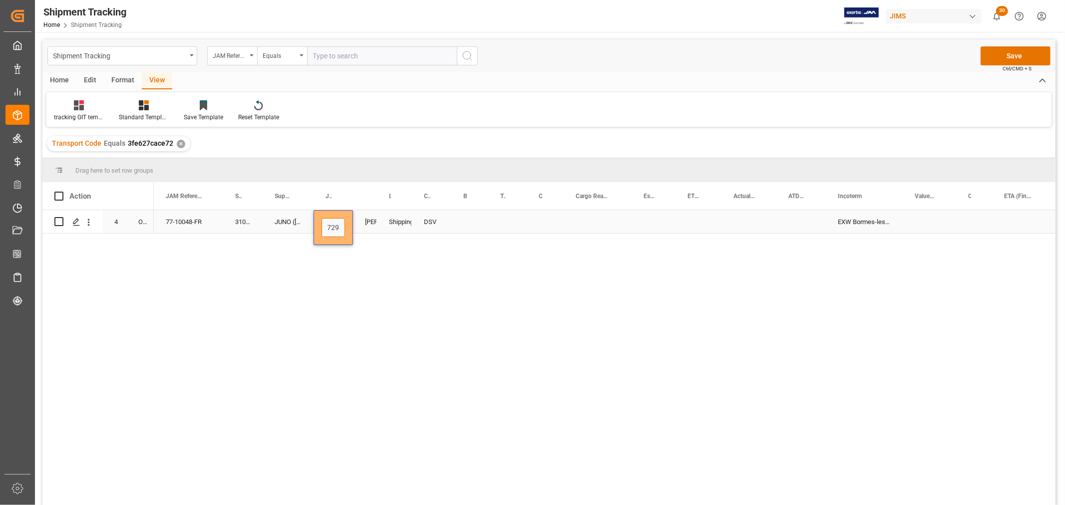
click at [340, 227] on input "72981" at bounding box center [333, 227] width 23 height 19
click at [483, 222] on div "Press SPACE to select this row." at bounding box center [469, 221] width 37 height 23
click at [1032, 59] on button "Save" at bounding box center [1016, 55] width 70 height 19
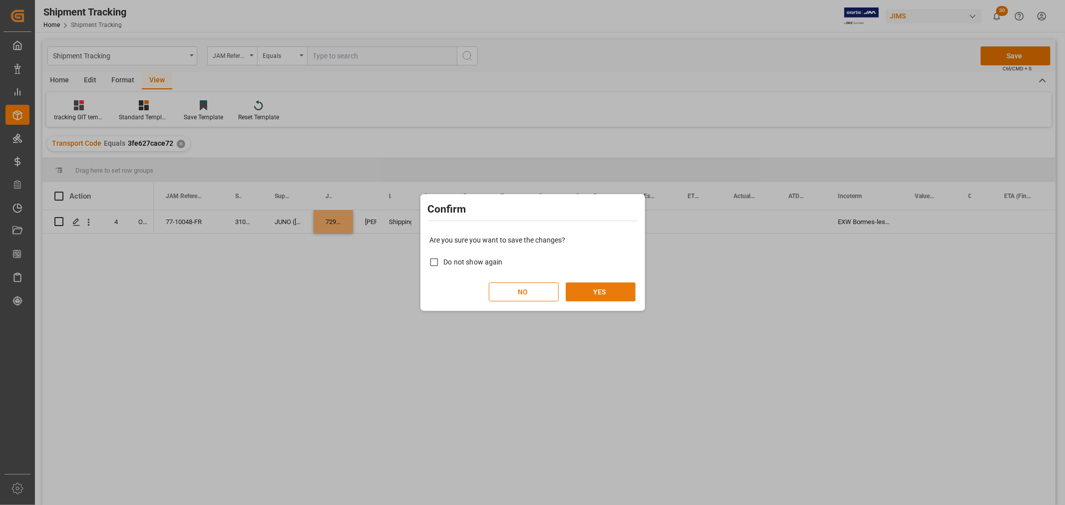
click at [605, 292] on button "YES" at bounding box center [601, 292] width 70 height 19
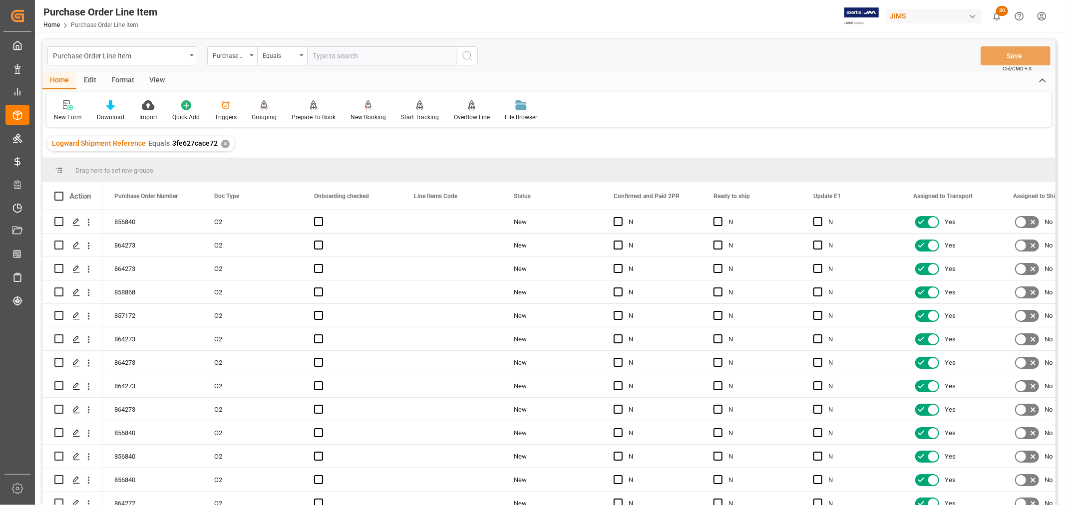
click at [65, 80] on div "Home" at bounding box center [59, 80] width 34 height 17
click at [111, 108] on icon at bounding box center [110, 105] width 8 height 10
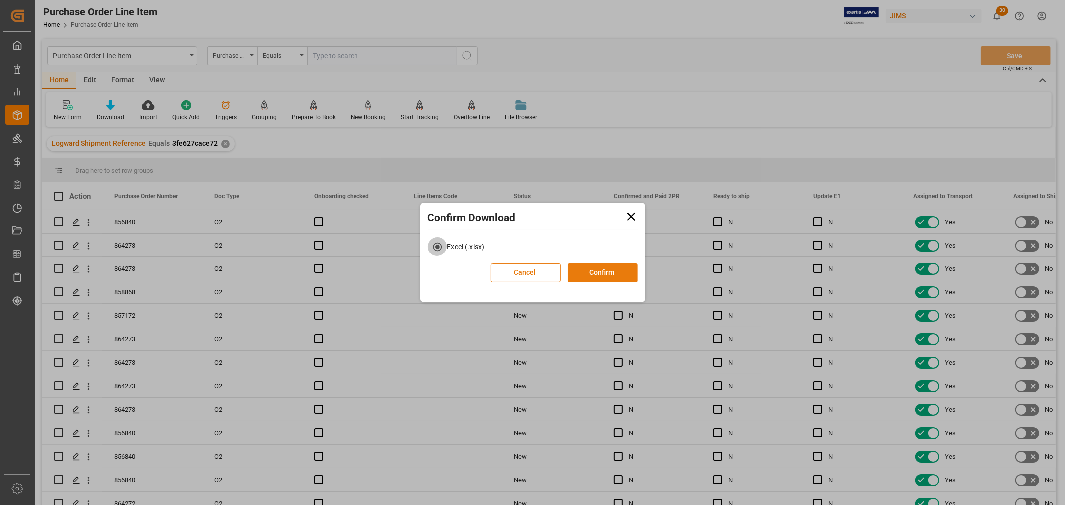
click at [596, 269] on button "Confirm" at bounding box center [603, 273] width 70 height 19
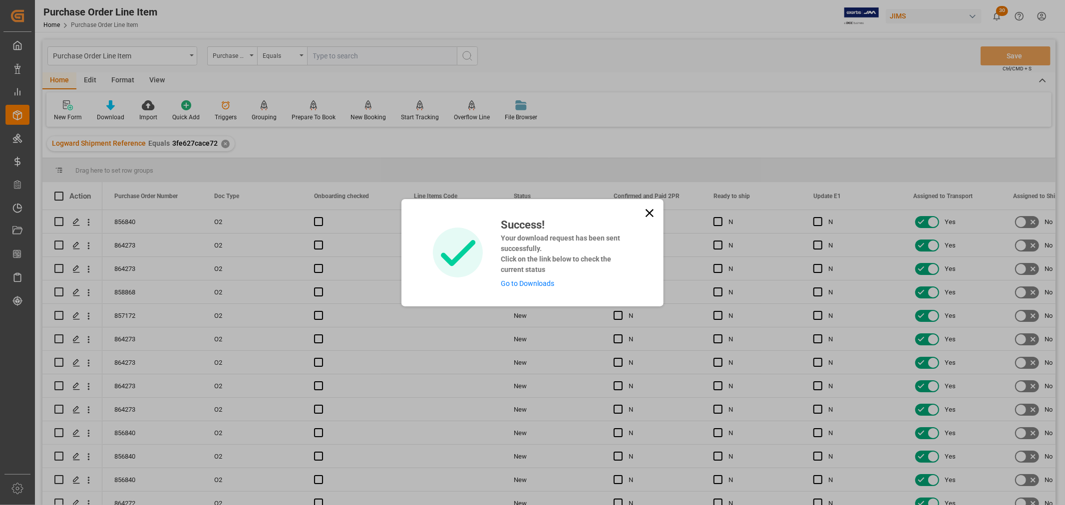
click at [526, 281] on link "Go to Downloads" at bounding box center [527, 284] width 53 height 8
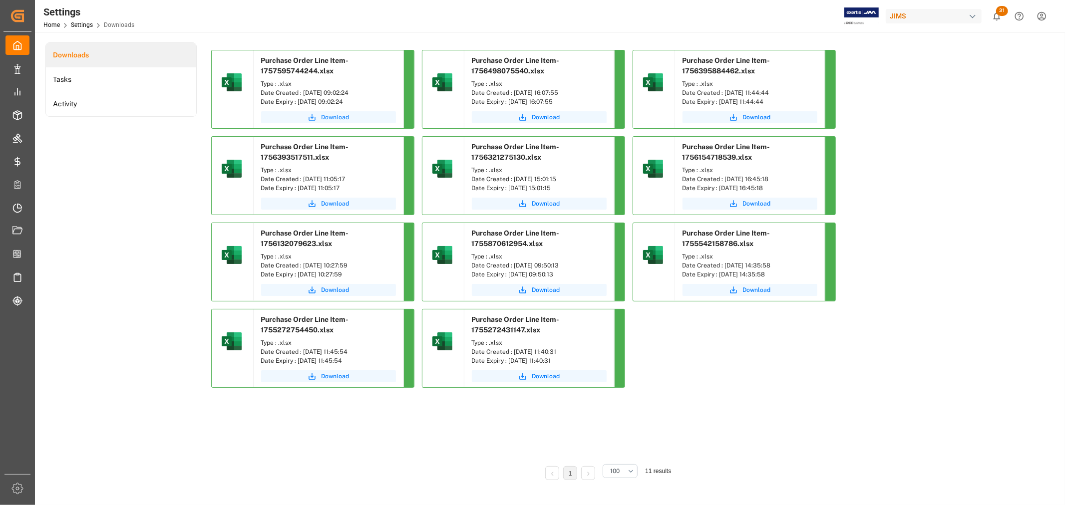
click at [323, 113] on span "Download" at bounding box center [336, 117] width 28 height 9
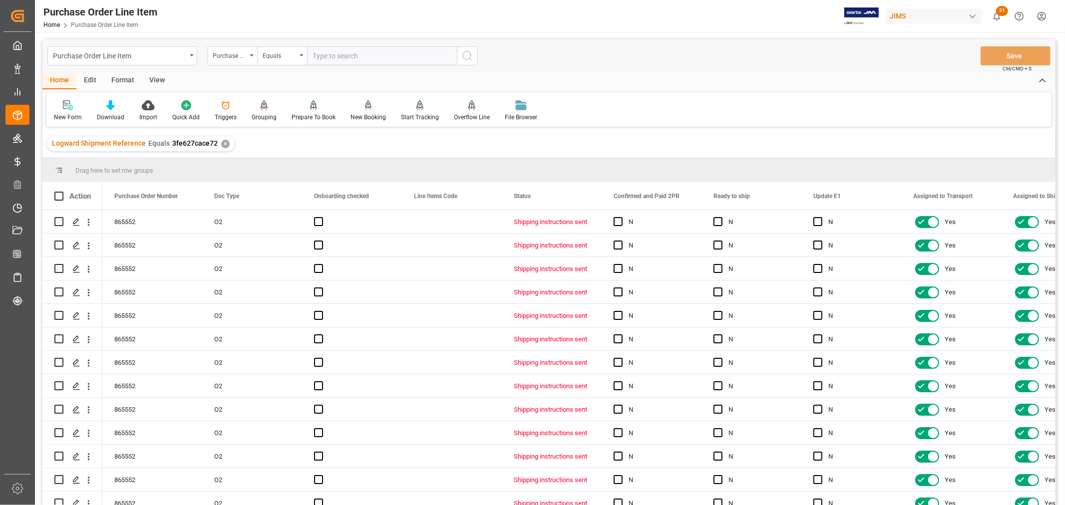
click at [154, 75] on div "View" at bounding box center [157, 80] width 30 height 17
click at [55, 106] on div at bounding box center [63, 105] width 19 height 10
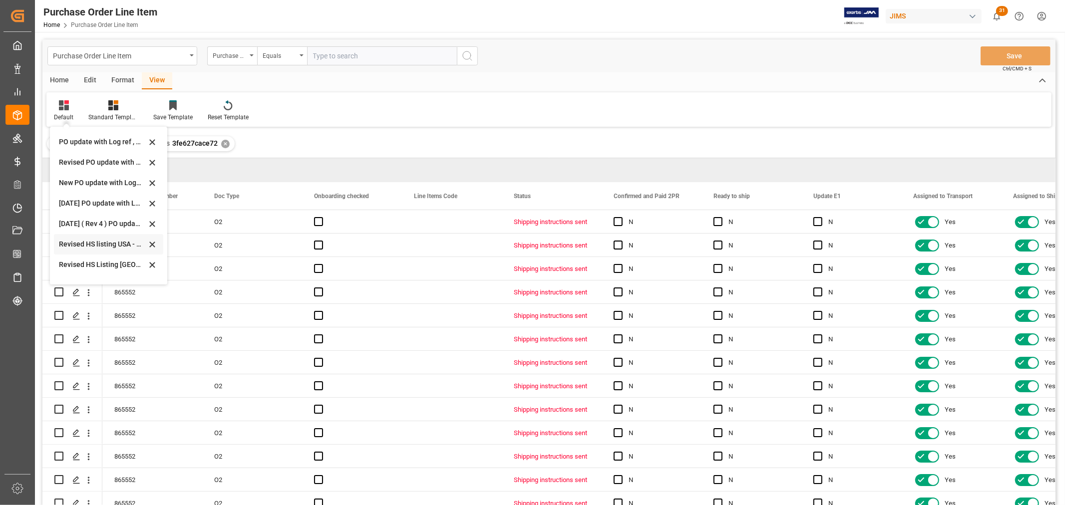
scroll to position [300, 0]
click at [64, 208] on div "Revised HS Listing Canada" at bounding box center [102, 209] width 87 height 10
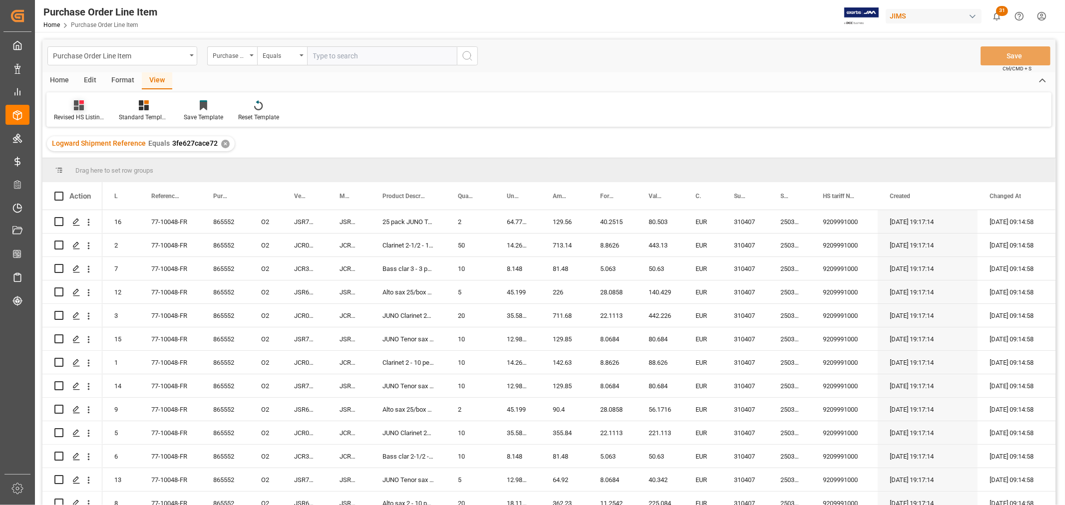
click at [86, 113] on div "Revised HS Listing Canada" at bounding box center [79, 117] width 50 height 9
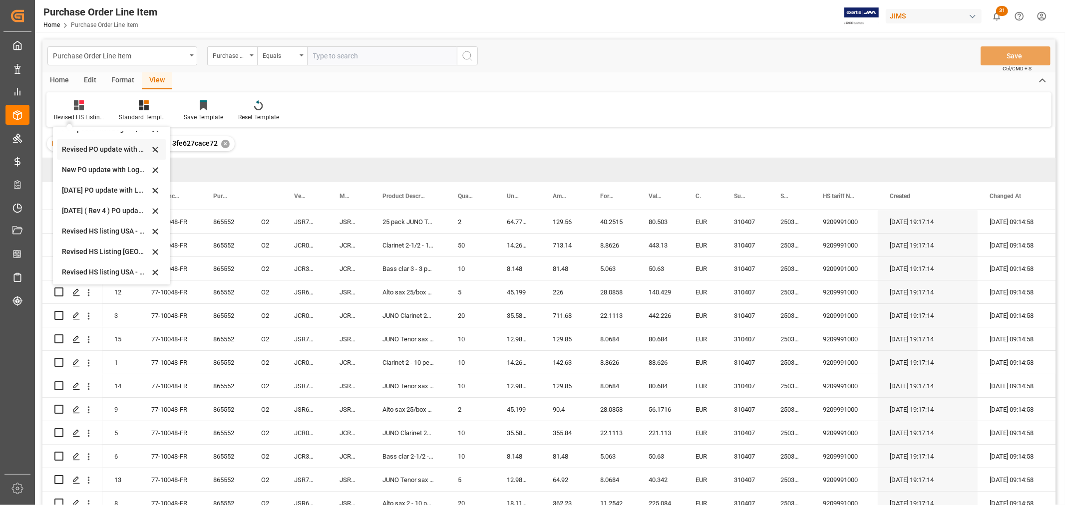
scroll to position [277, 0]
click at [97, 228] on div "Revised HS Listing Canada" at bounding box center [105, 232] width 87 height 10
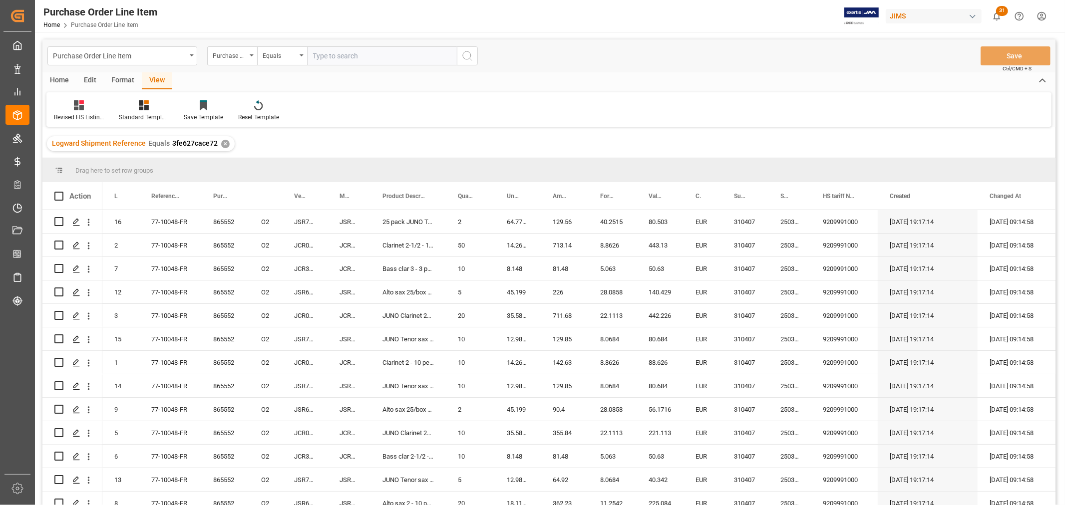
click at [67, 80] on div "Home" at bounding box center [59, 80] width 34 height 17
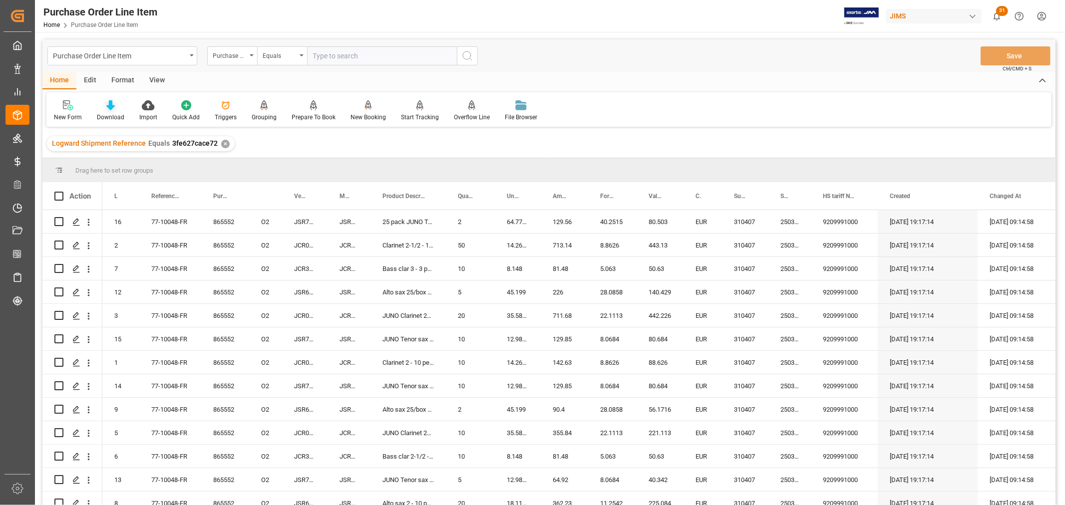
click at [108, 110] on div "Download" at bounding box center [110, 111] width 42 height 22
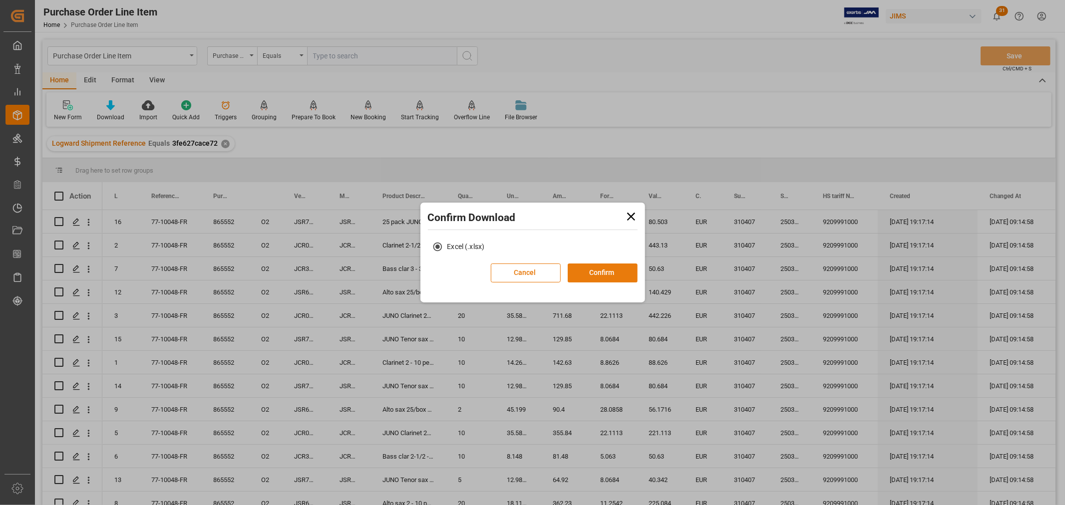
click at [602, 267] on button "Confirm" at bounding box center [603, 273] width 70 height 19
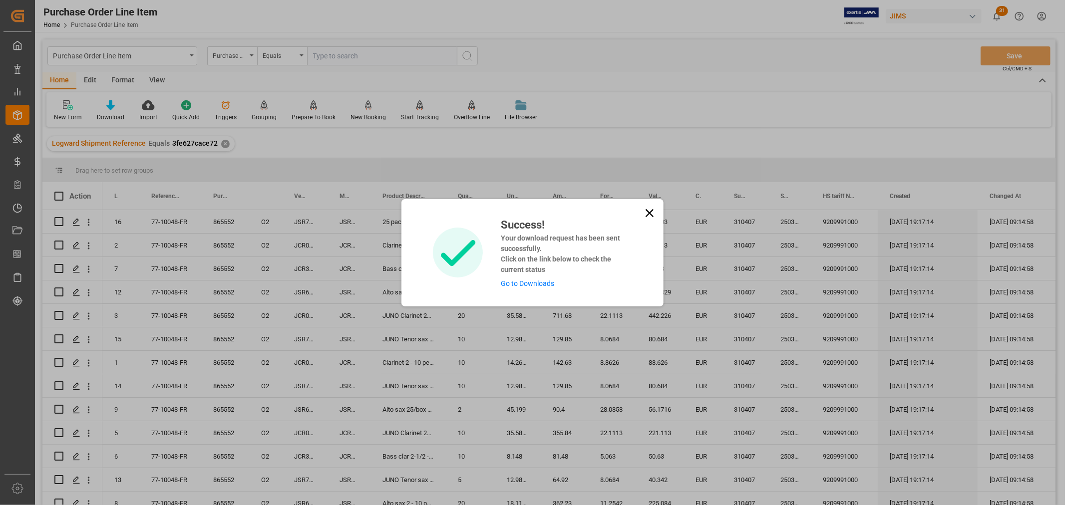
click at [532, 281] on link "Go to Downloads" at bounding box center [527, 284] width 53 height 8
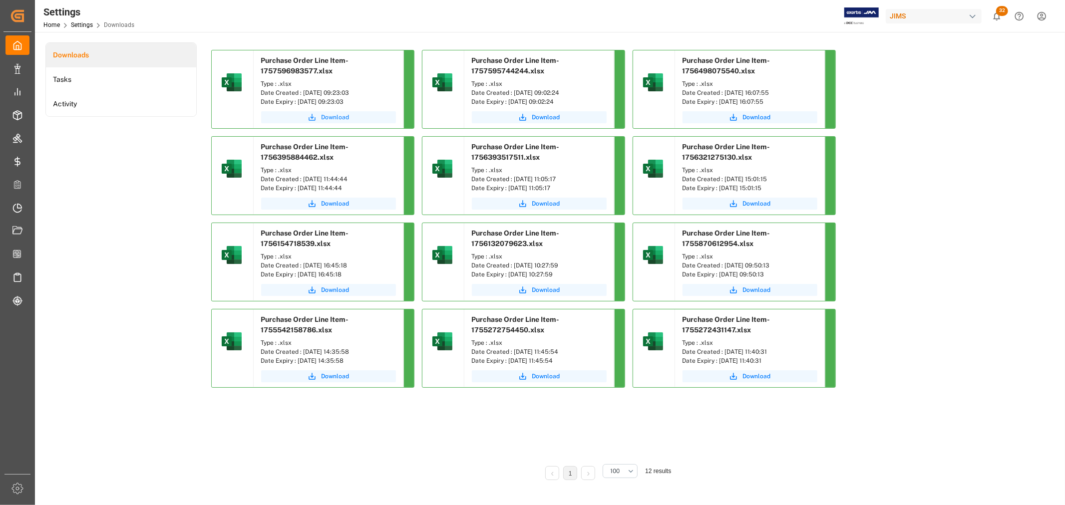
click at [344, 114] on span "Download" at bounding box center [336, 117] width 28 height 9
click at [317, 117] on button "Download" at bounding box center [328, 117] width 135 height 12
